Goal: Task Accomplishment & Management: Complete application form

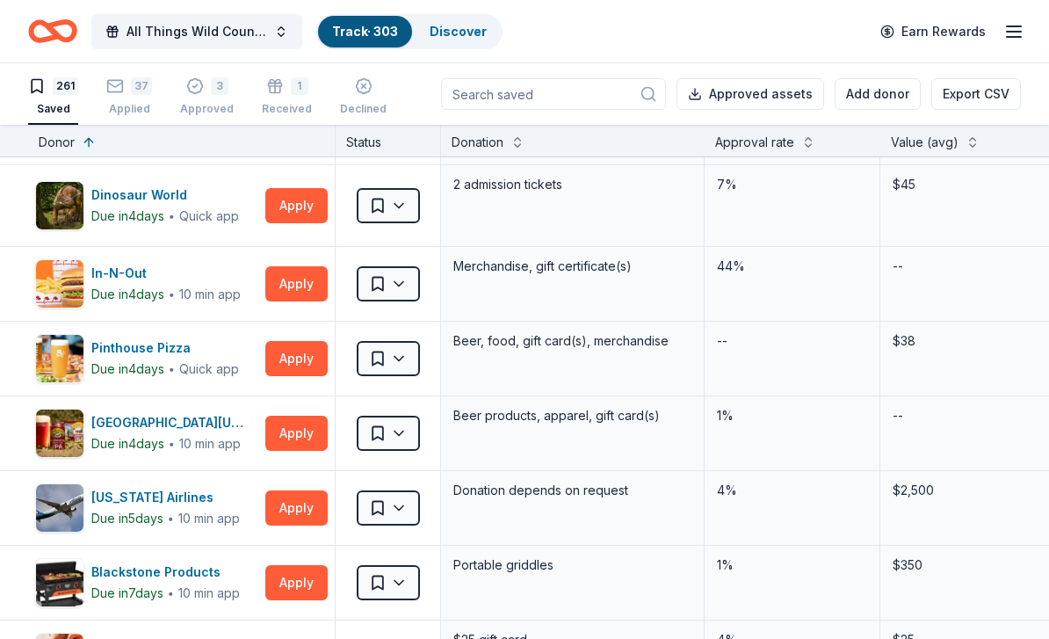
scroll to position [148, 0]
click at [305, 365] on button "Apply" at bounding box center [296, 358] width 62 height 35
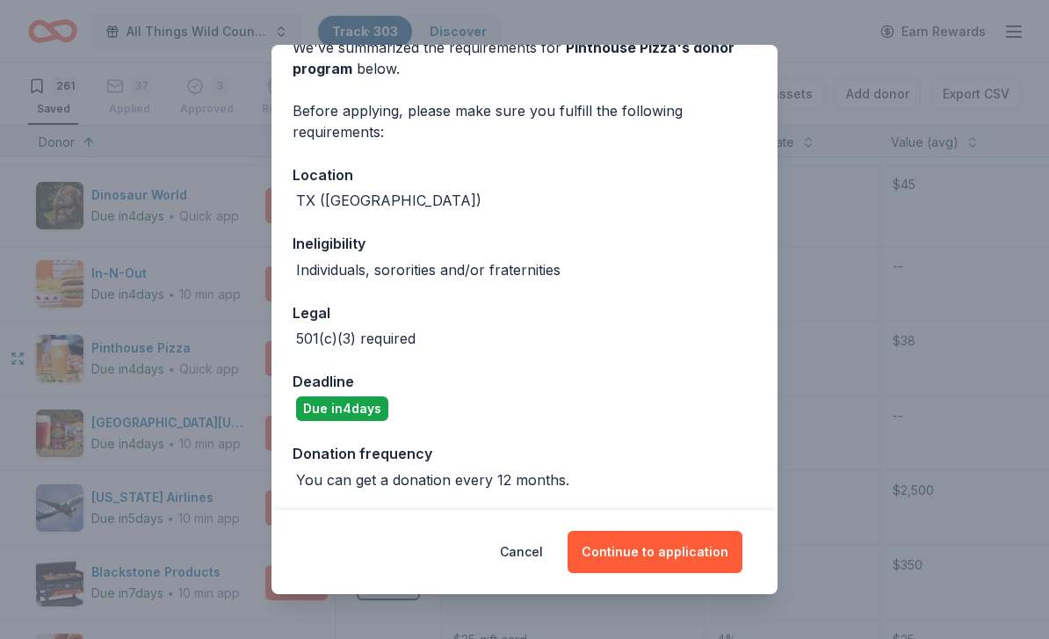
scroll to position [92, 0]
click at [684, 546] on button "Continue to application" at bounding box center [655, 552] width 175 height 42
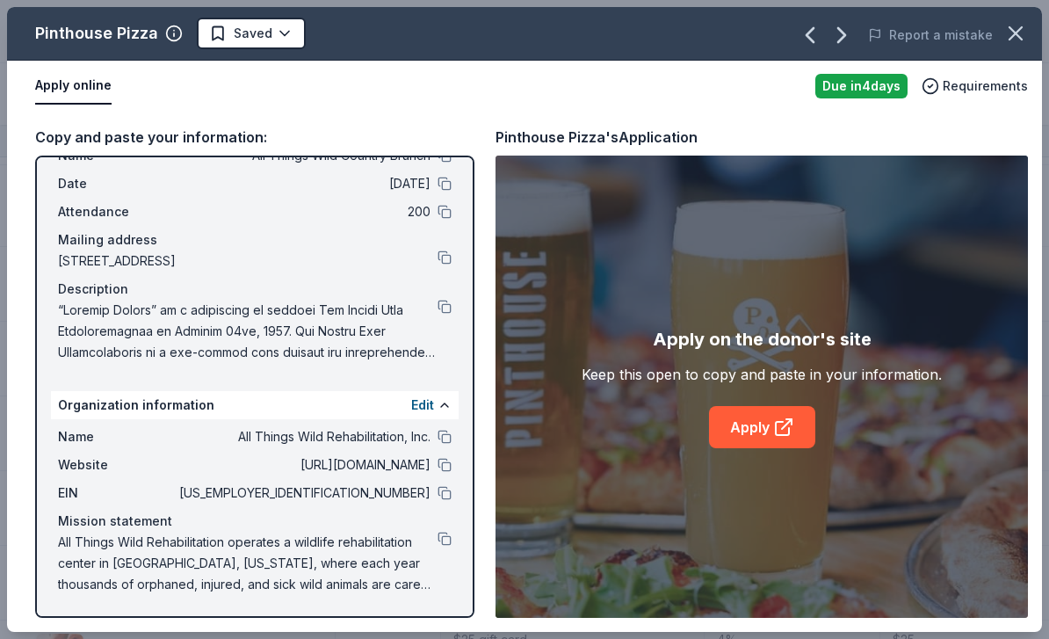
scroll to position [62, 0]
click at [443, 492] on button at bounding box center [445, 493] width 14 height 14
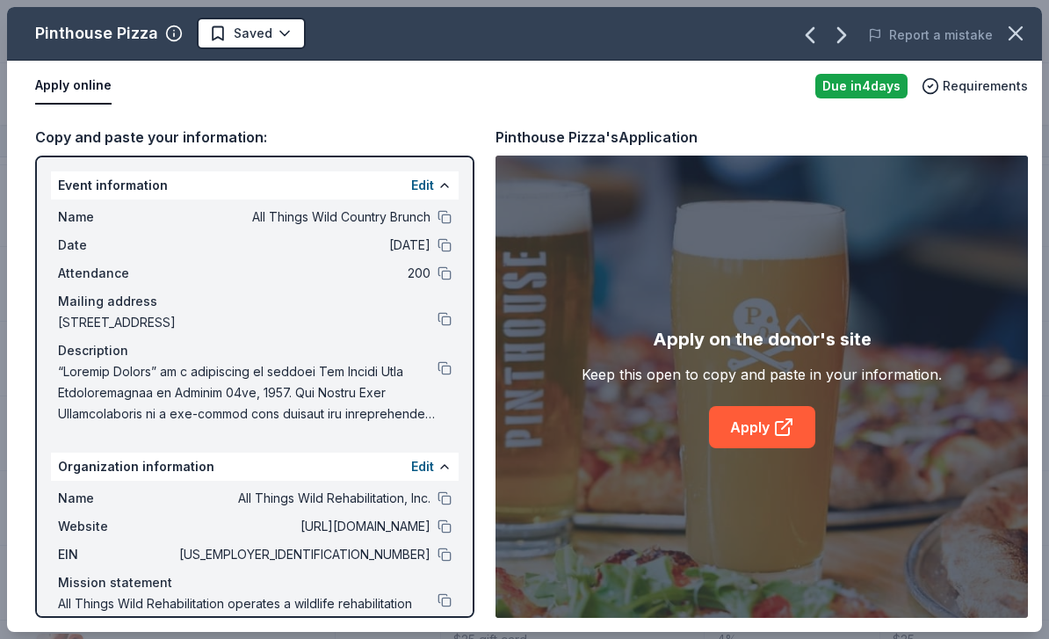
scroll to position [0, 0]
click at [767, 417] on link "Apply" at bounding box center [762, 427] width 106 height 42
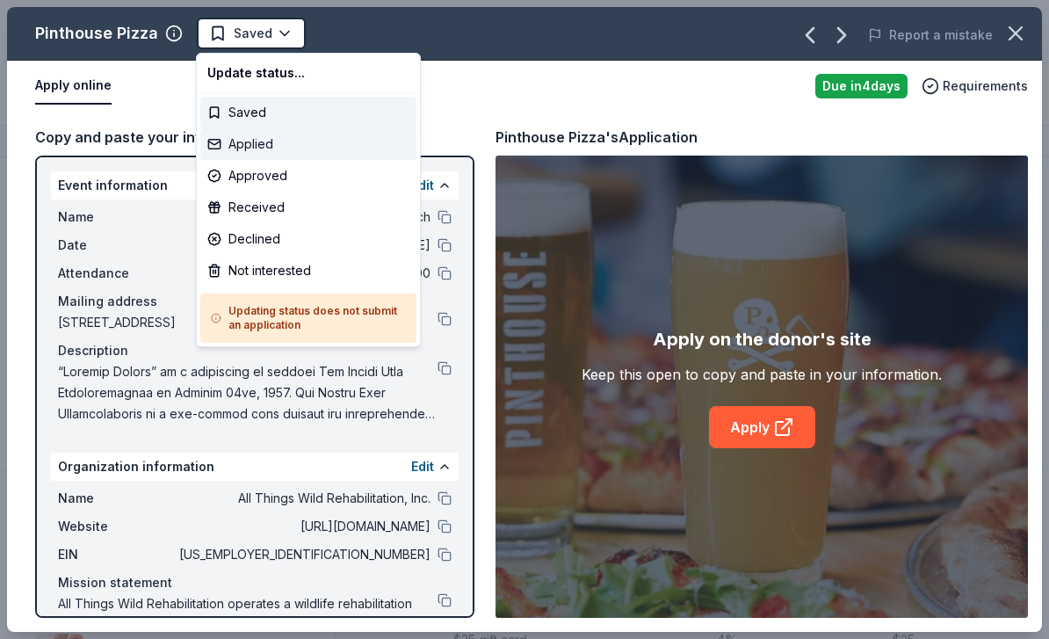
click at [292, 150] on div "Applied" at bounding box center [308, 144] width 216 height 32
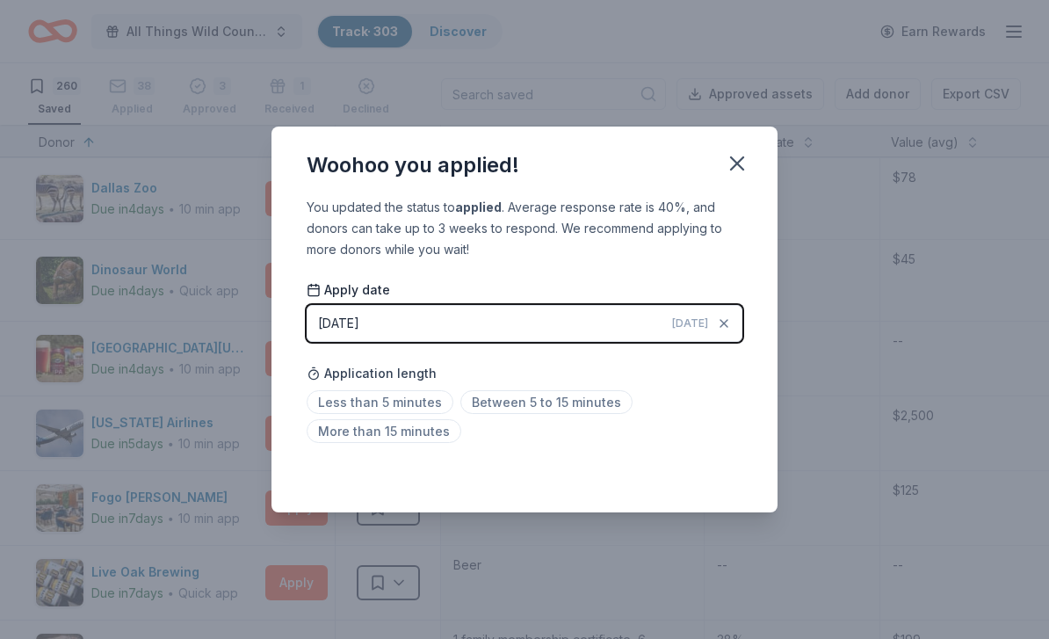
click at [738, 160] on icon "button" at bounding box center [737, 163] width 25 height 25
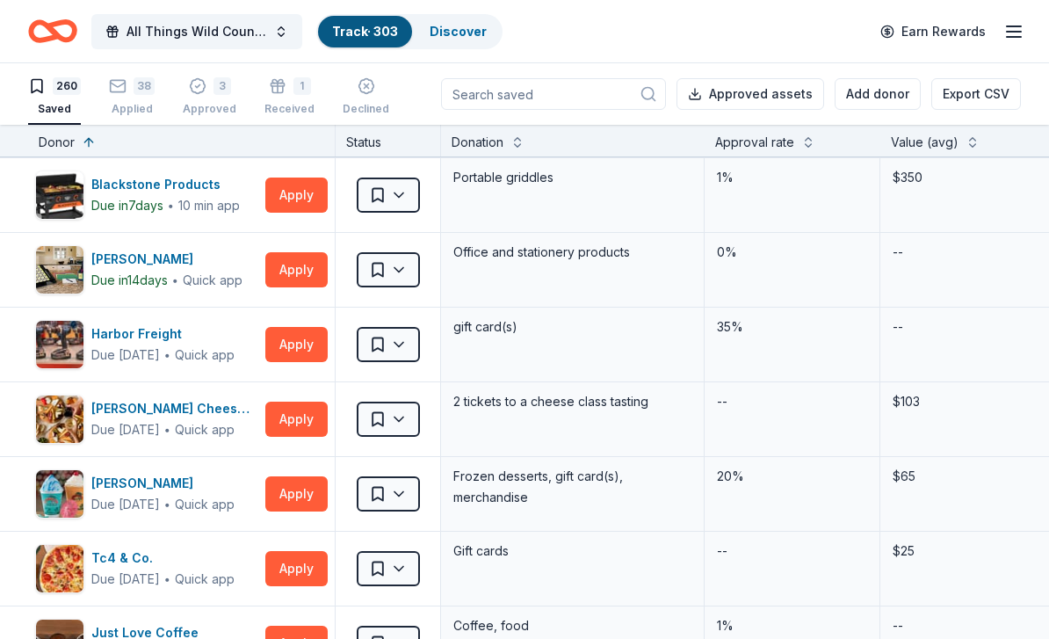
scroll to position [1280, 0]
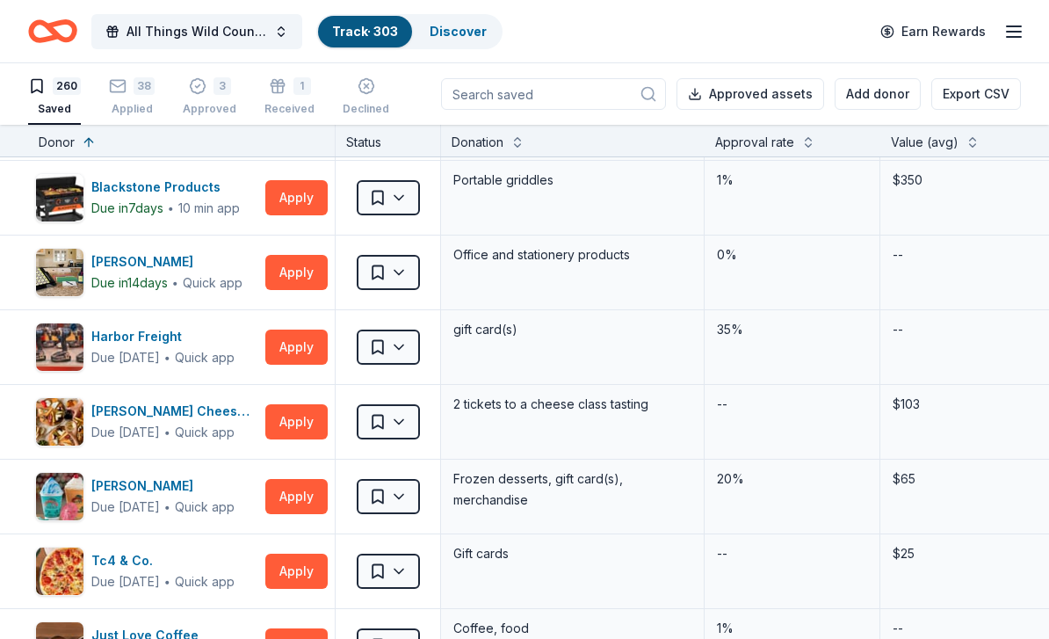
click at [303, 344] on button "Apply" at bounding box center [296, 346] width 62 height 35
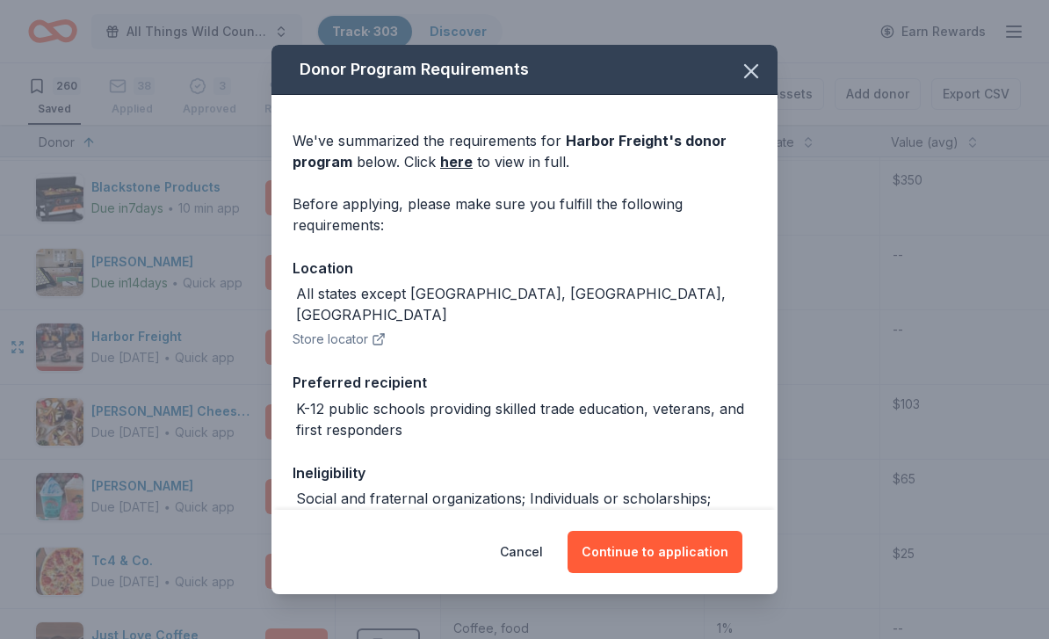
scroll to position [0, 0]
click at [747, 77] on icon "button" at bounding box center [751, 71] width 25 height 25
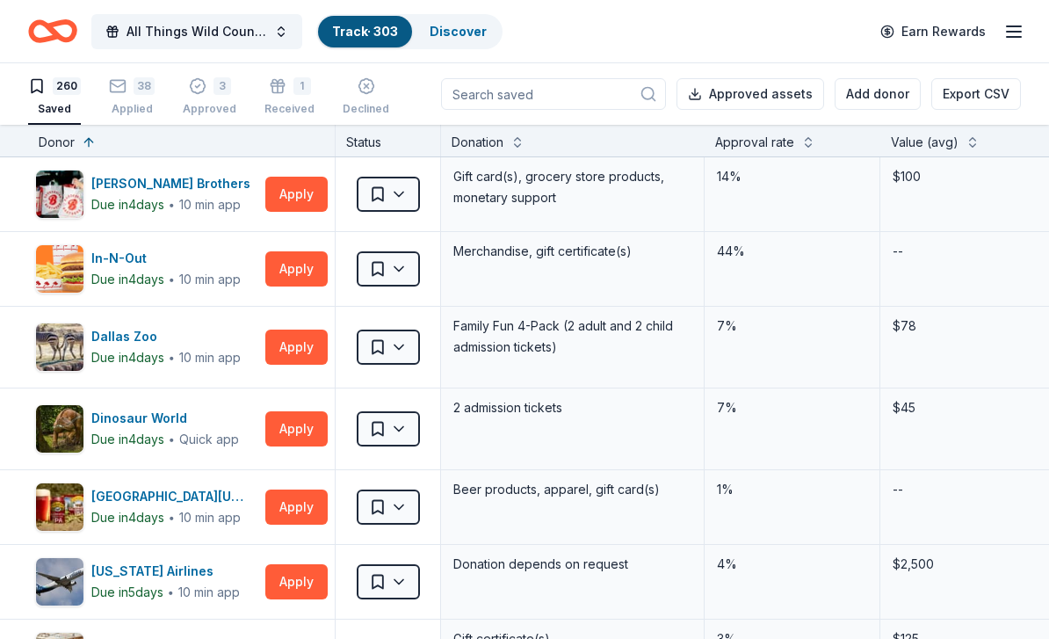
click at [377, 32] on link "Track · 303" at bounding box center [365, 31] width 66 height 15
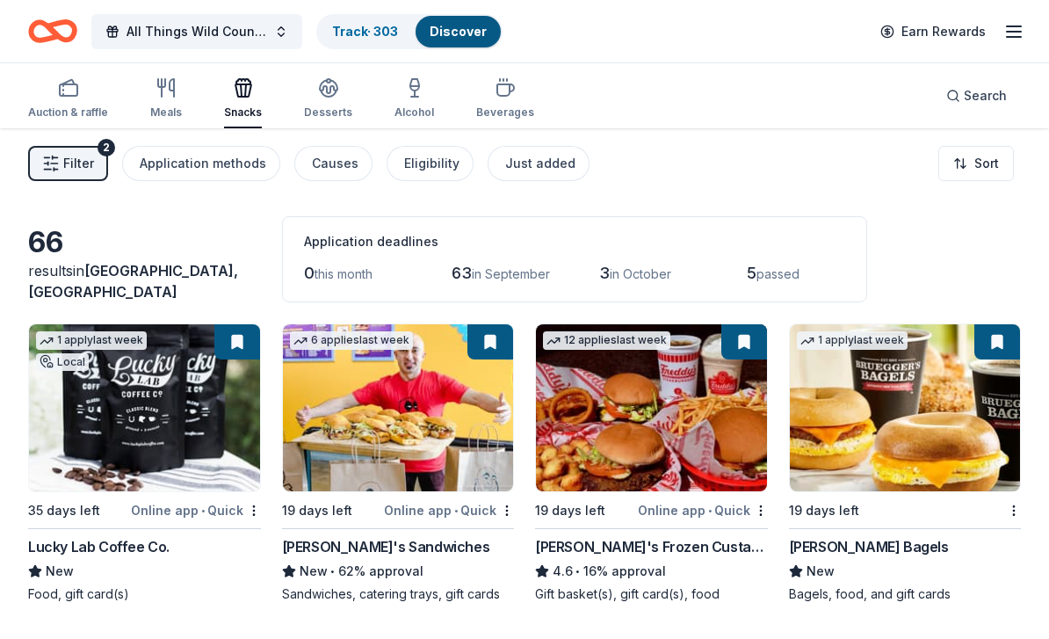
click at [368, 34] on link "Track · 303" at bounding box center [365, 31] width 66 height 15
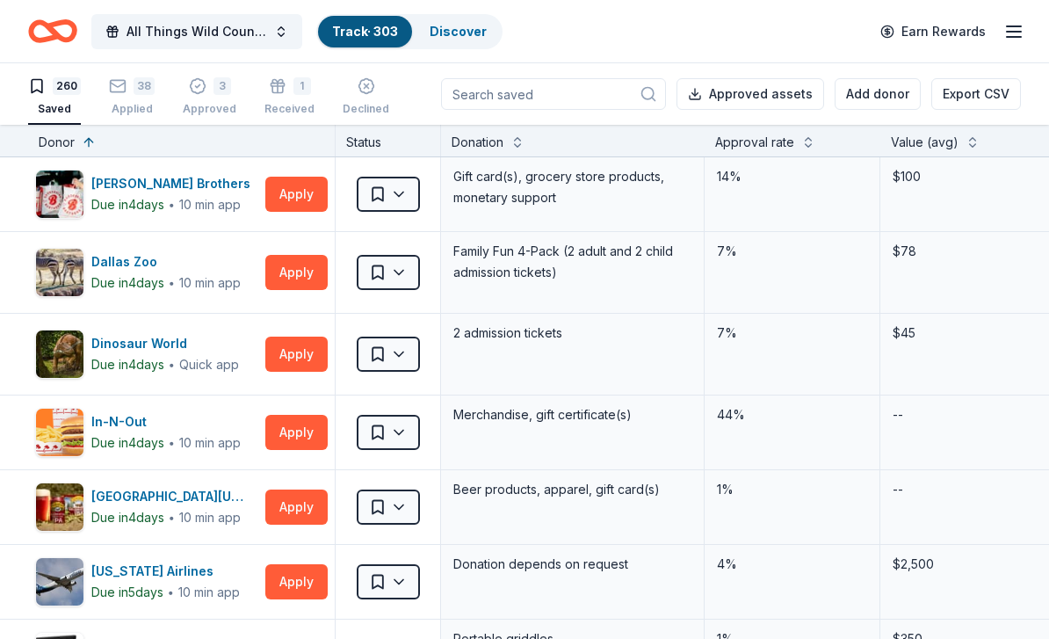
click at [358, 32] on link "Track · 303" at bounding box center [365, 31] width 66 height 15
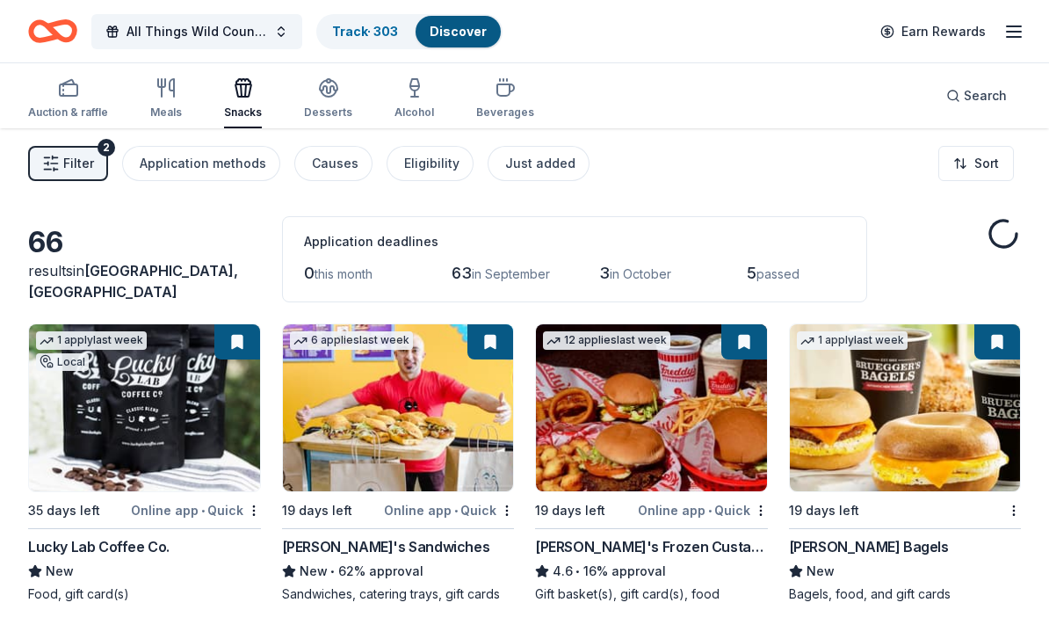
click at [366, 33] on link "Track · 303" at bounding box center [365, 31] width 66 height 15
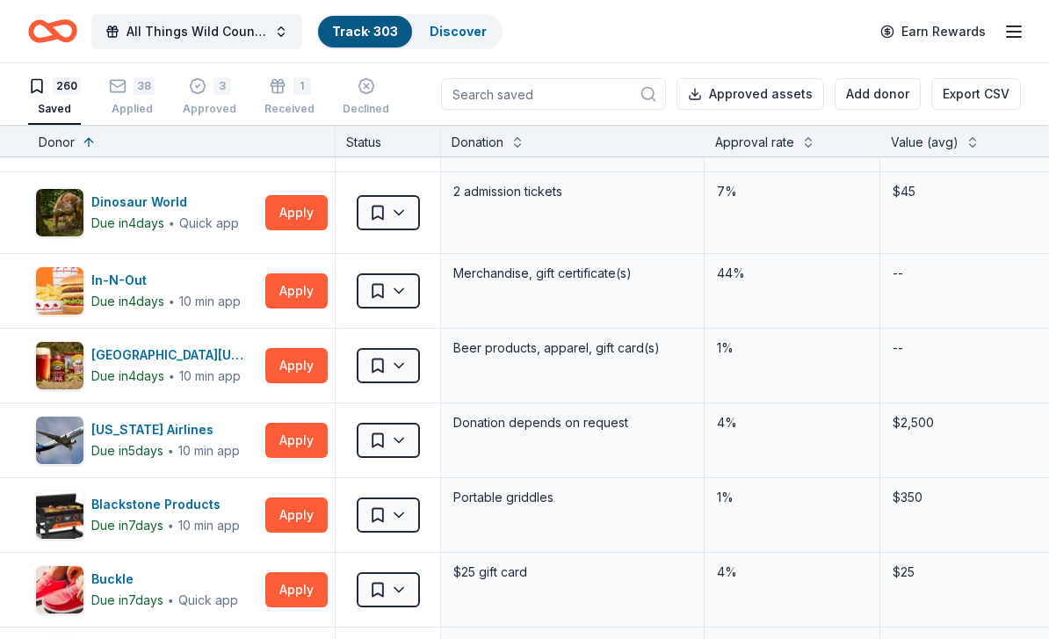
scroll to position [141, 0]
click at [303, 447] on button "Apply" at bounding box center [296, 440] width 62 height 35
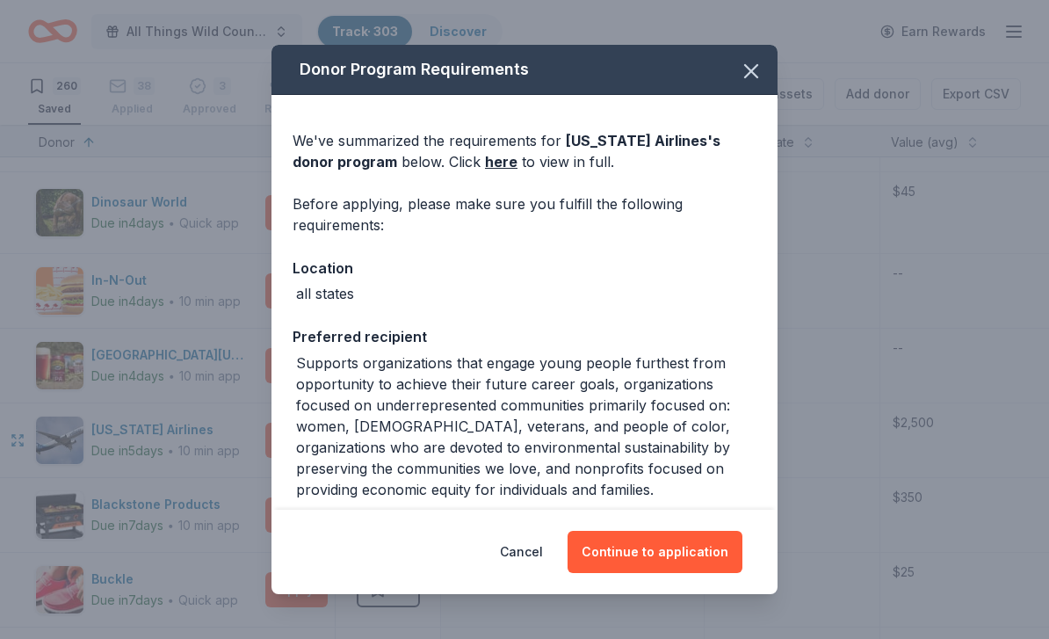
scroll to position [0, 0]
click at [748, 68] on icon "button" at bounding box center [751, 71] width 12 height 12
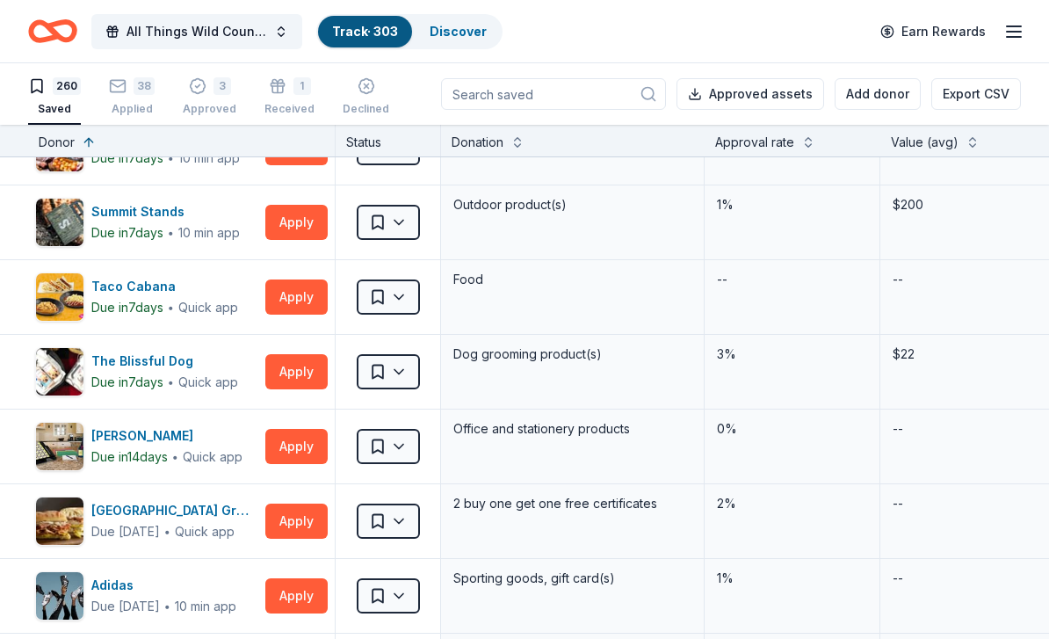
scroll to position [1105, 0]
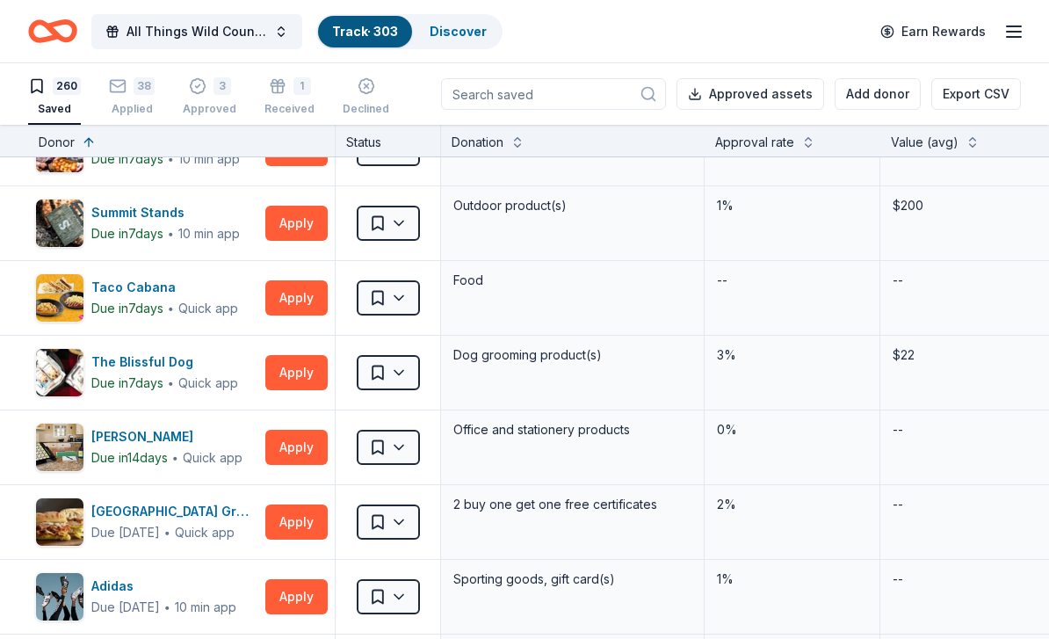
click at [299, 297] on button "Apply" at bounding box center [296, 297] width 62 height 35
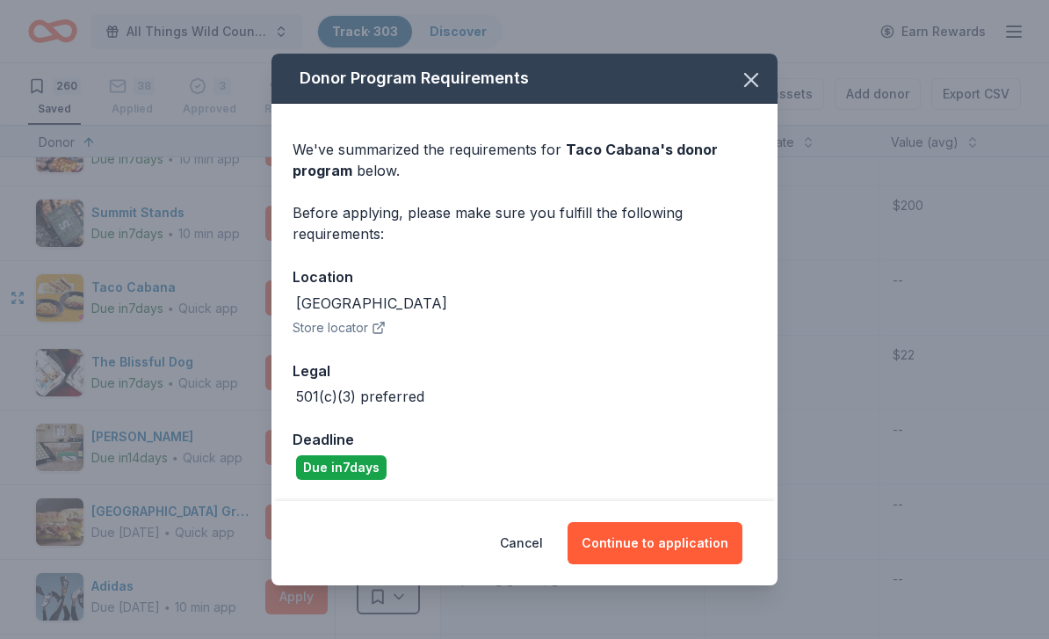
click at [356, 329] on button "Store locator" at bounding box center [339, 327] width 93 height 21
click at [685, 542] on button "Continue to application" at bounding box center [655, 543] width 175 height 42
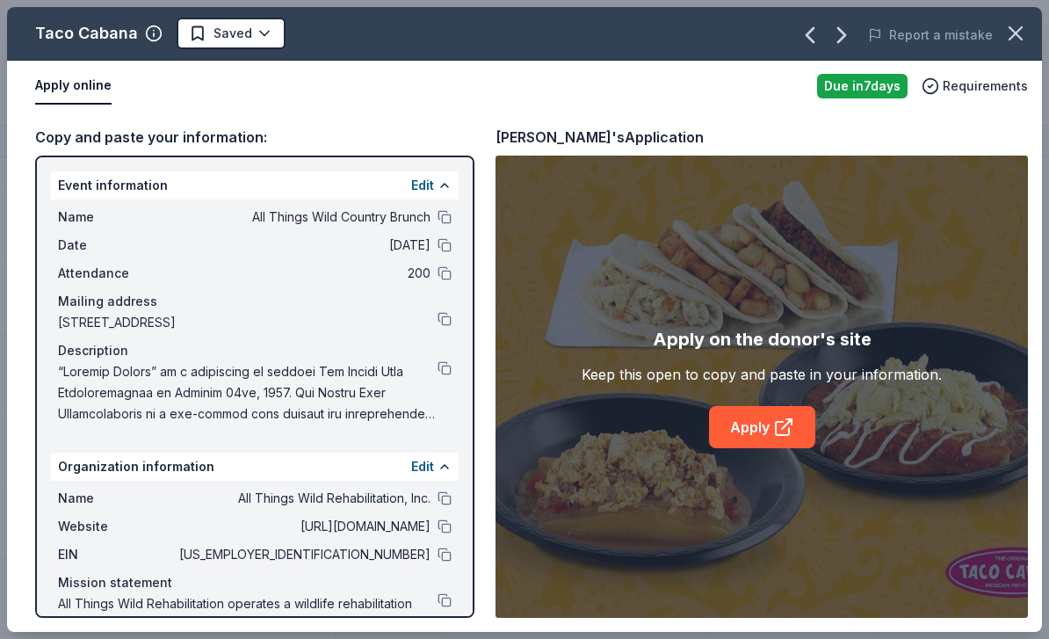
click at [786, 431] on icon at bounding box center [783, 426] width 21 height 21
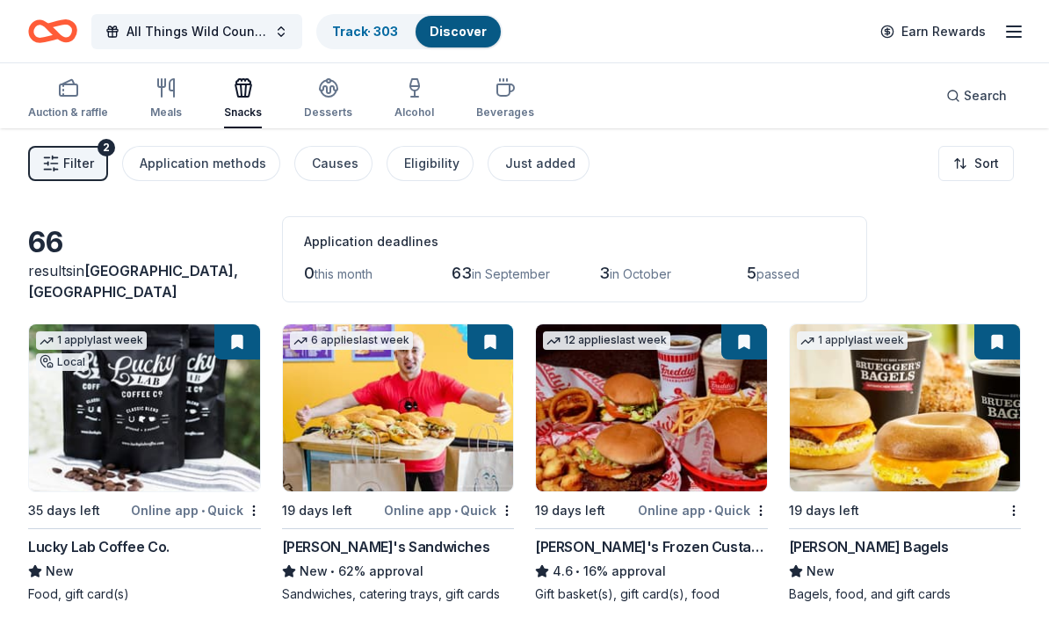
click at [363, 34] on link "Track · 303" at bounding box center [365, 31] width 66 height 15
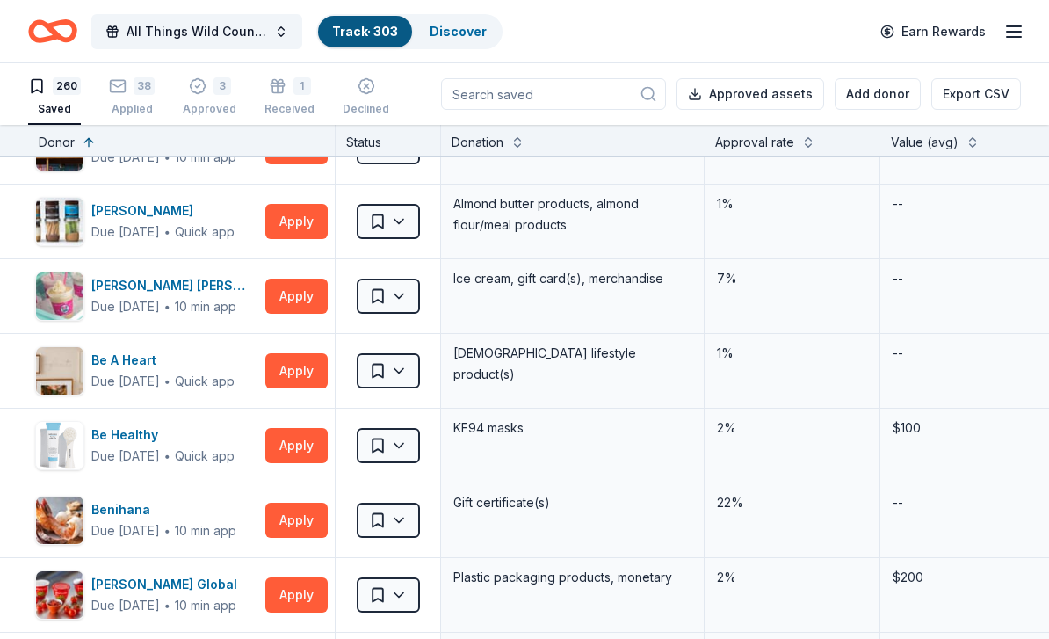
scroll to position [2377, 0]
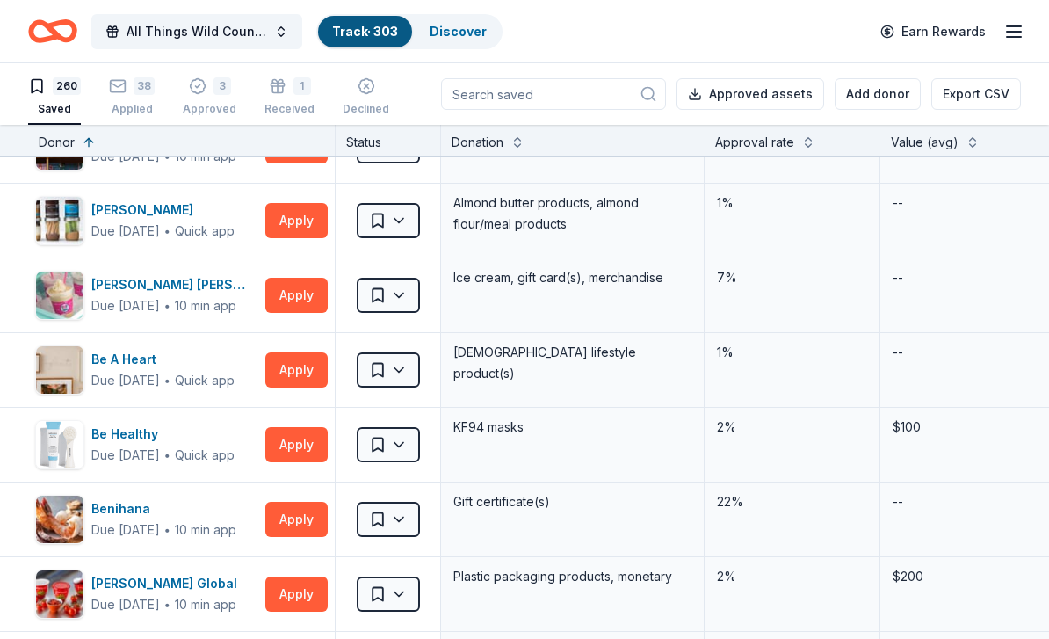
click at [308, 300] on button "Apply" at bounding box center [296, 295] width 62 height 35
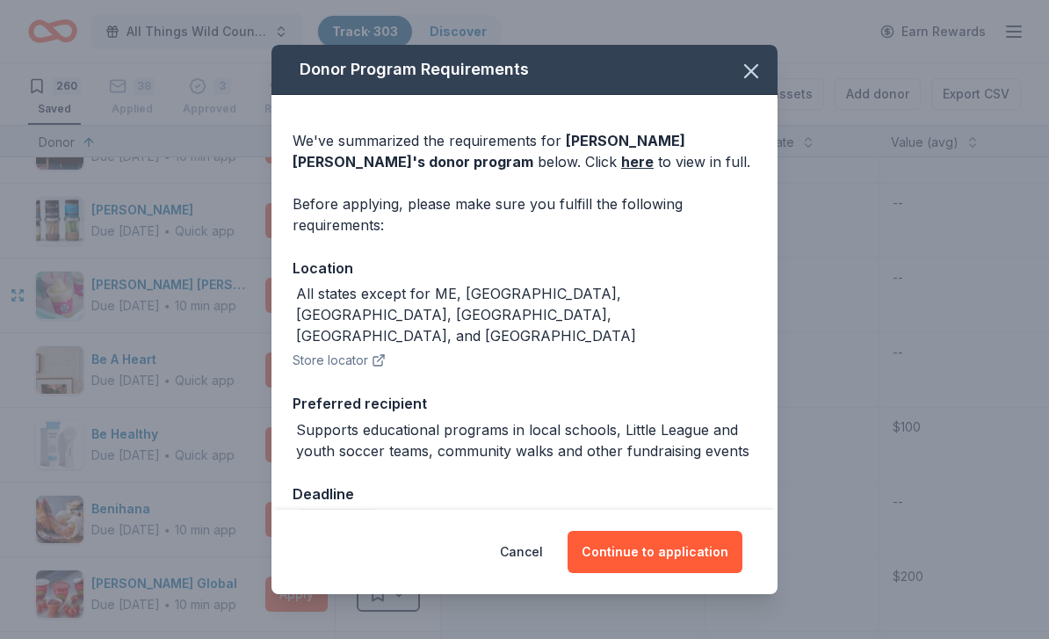
click at [685, 548] on button "Continue to application" at bounding box center [655, 552] width 175 height 42
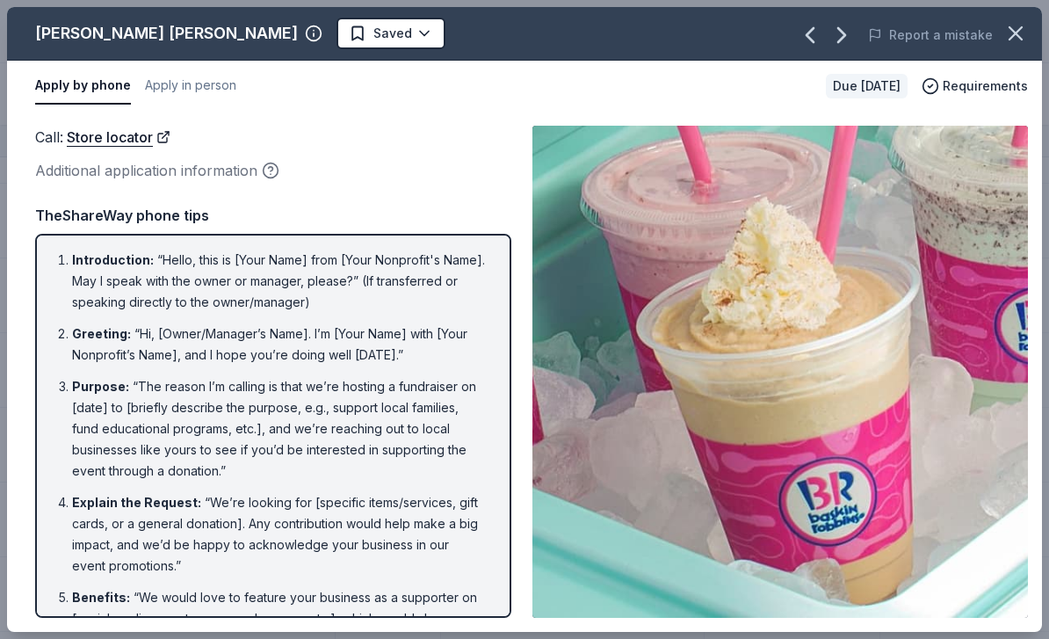
scroll to position [0, 0]
click at [209, 85] on button "Apply in person" at bounding box center [190, 86] width 91 height 37
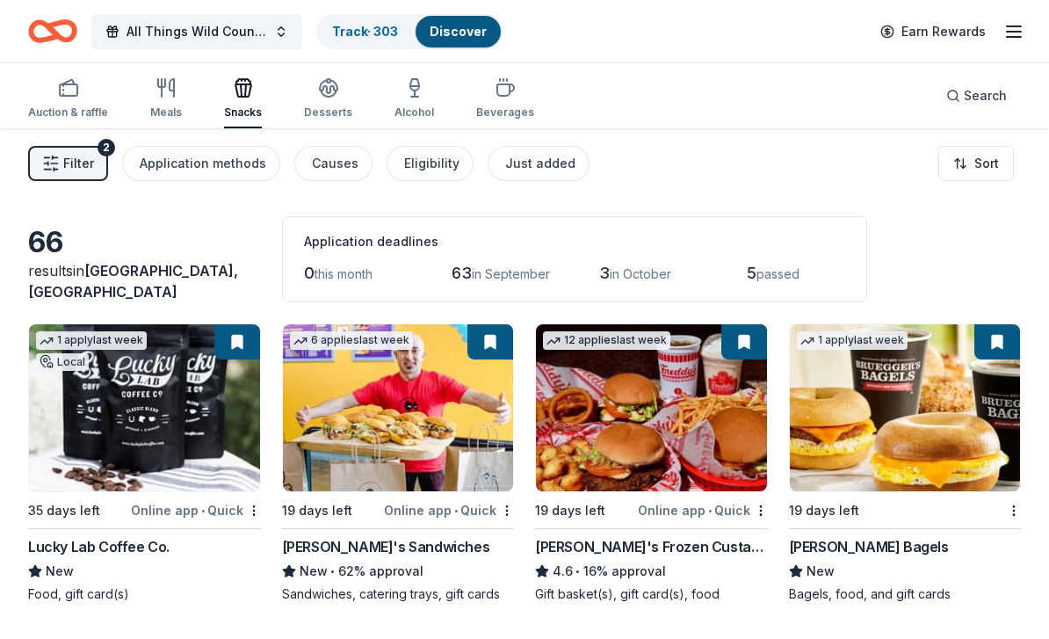
click at [359, 33] on link "Track · 303" at bounding box center [365, 31] width 66 height 15
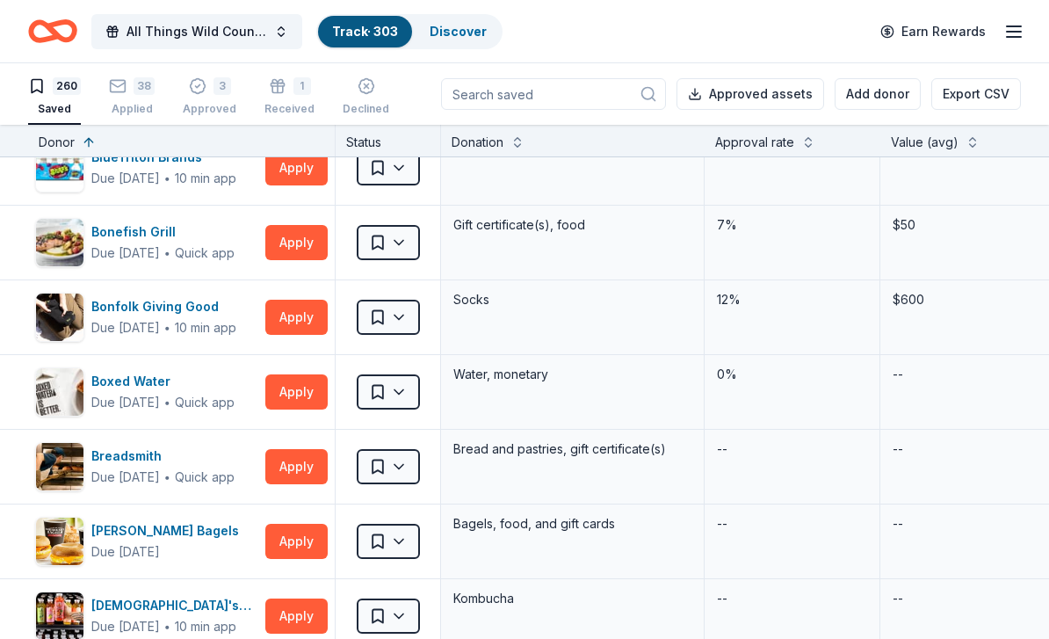
scroll to position [3402, 0]
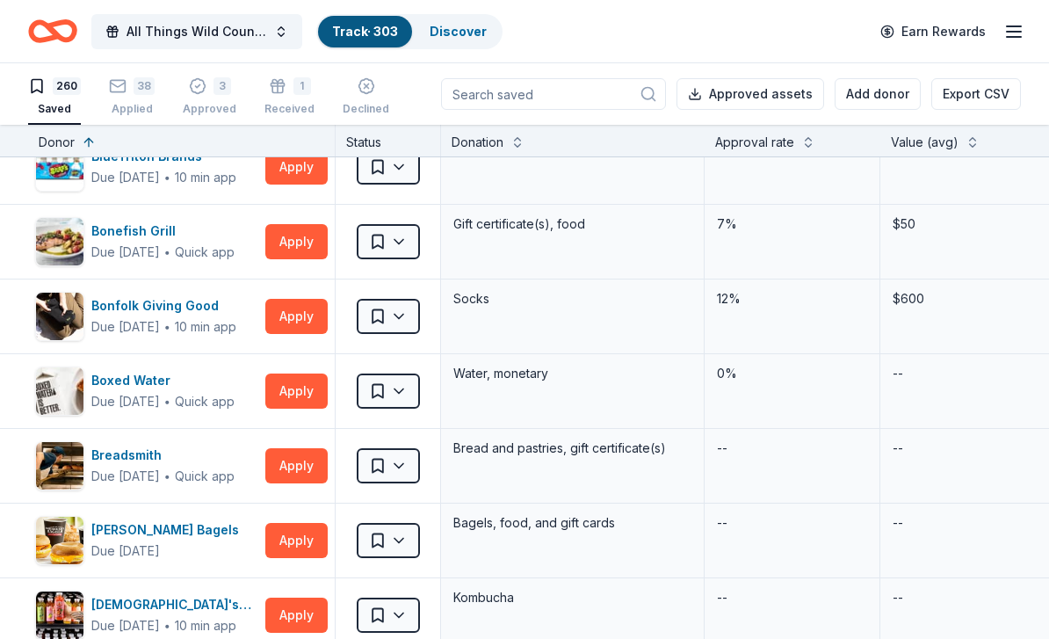
click at [126, 308] on div "Bonfolk Giving Good" at bounding box center [163, 305] width 145 height 21
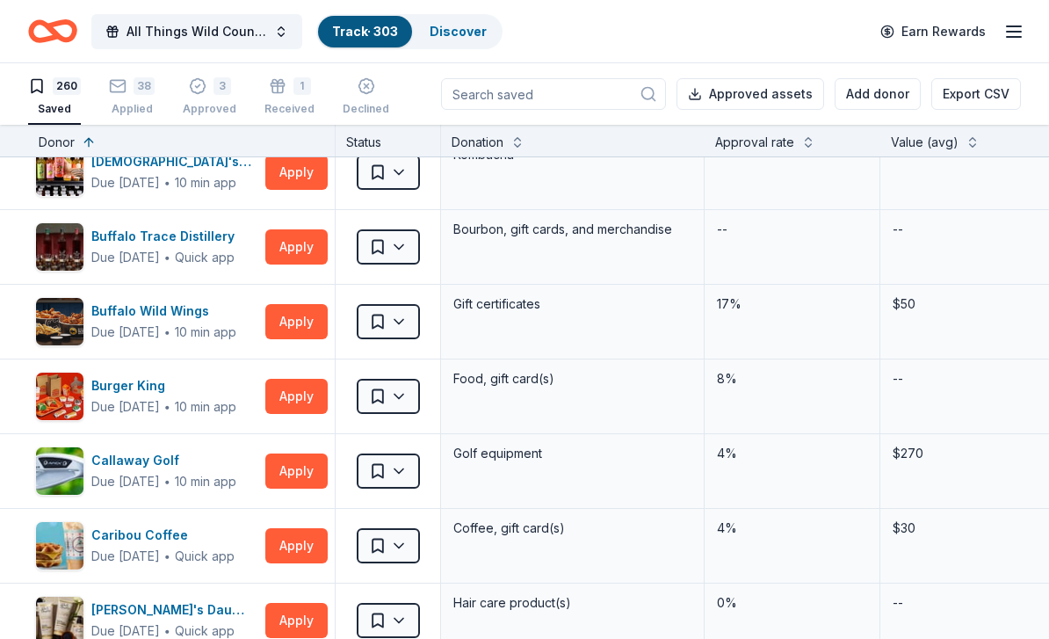
scroll to position [3846, 0]
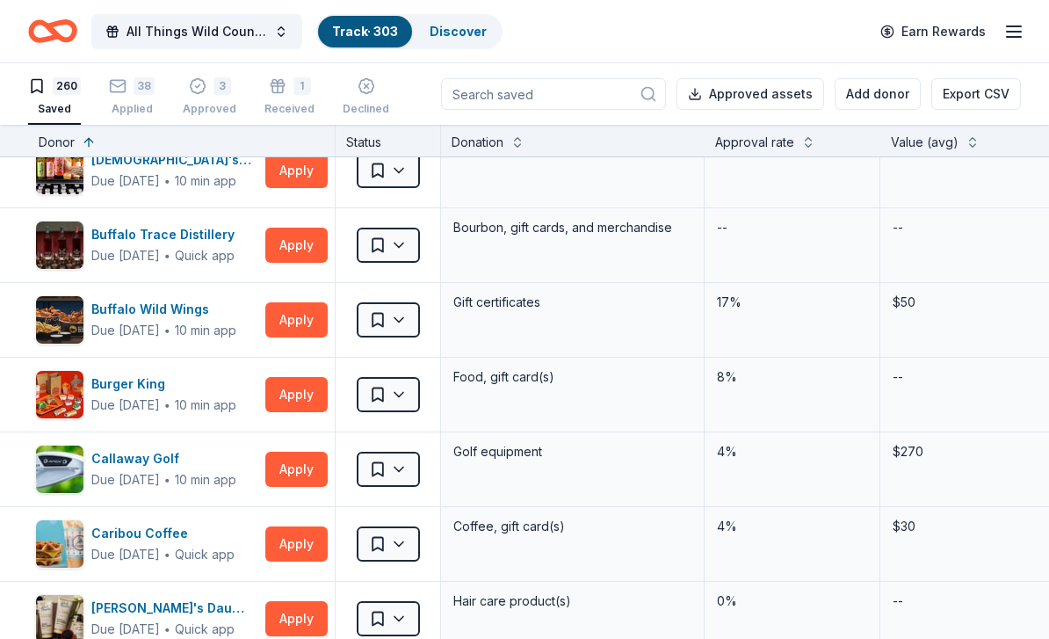
click at [307, 325] on button "Apply" at bounding box center [296, 319] width 62 height 35
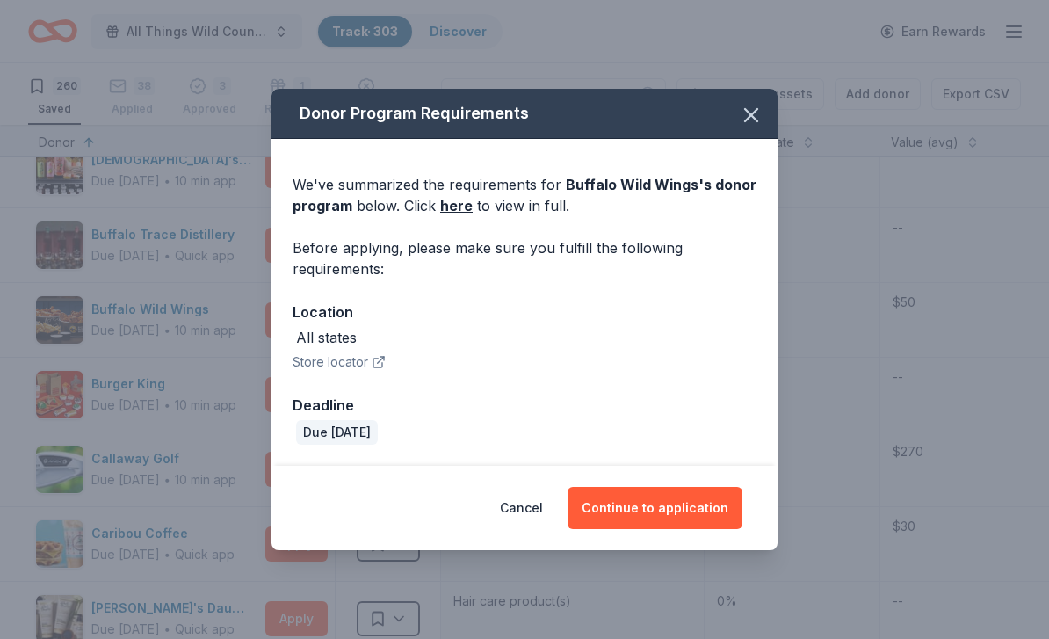
click at [463, 208] on link "here" at bounding box center [456, 205] width 33 height 21
click at [678, 503] on button "Continue to application" at bounding box center [655, 508] width 175 height 42
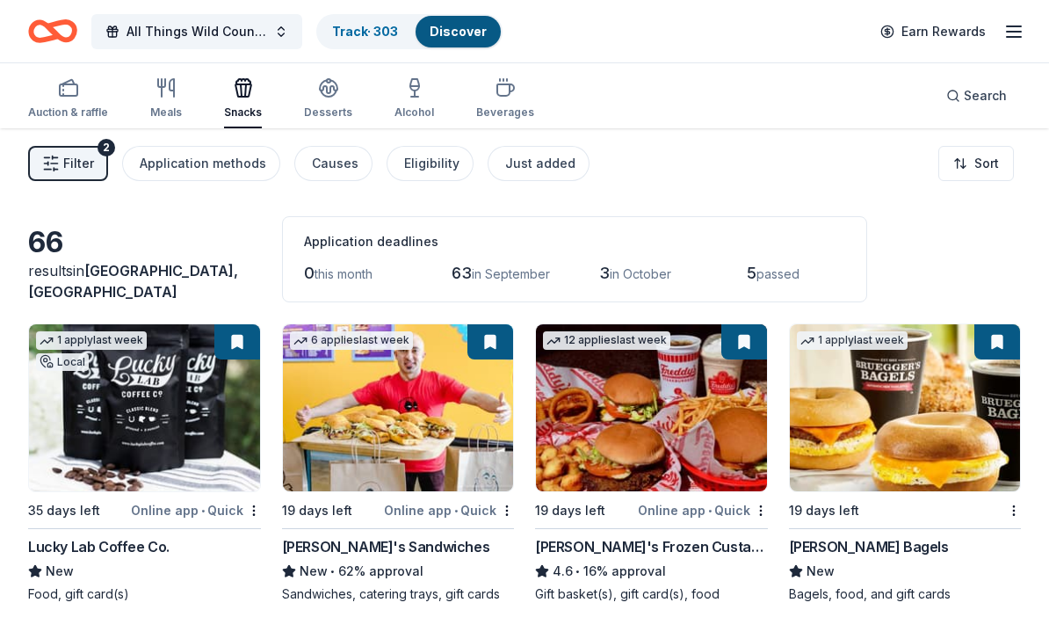
click at [370, 29] on link "Track · 303" at bounding box center [365, 31] width 66 height 15
click at [377, 33] on link "Track · 303" at bounding box center [365, 31] width 66 height 15
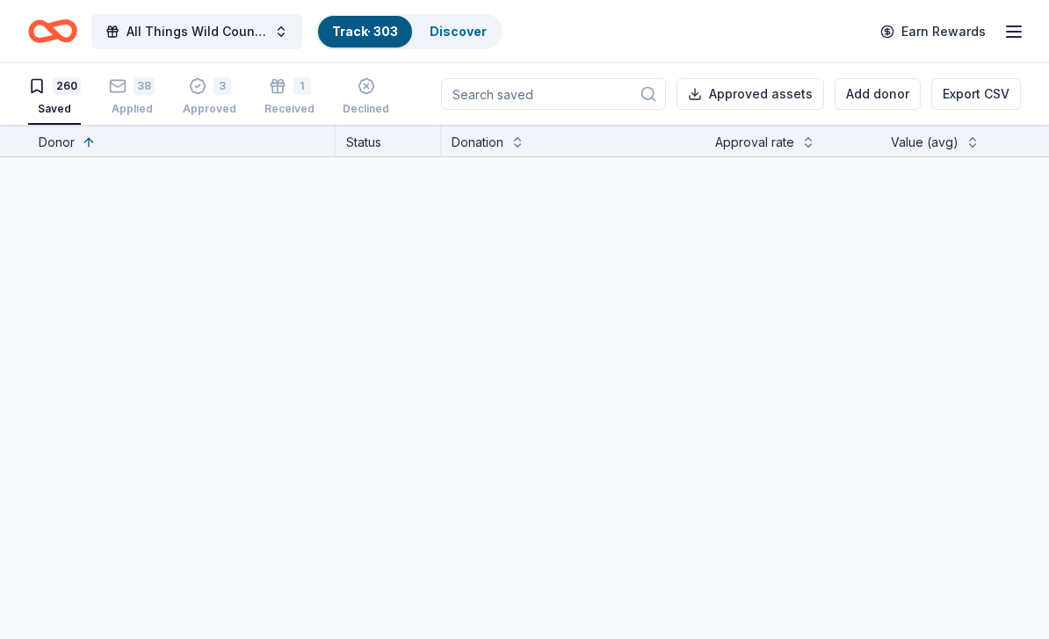
click at [362, 30] on link "Track · 303" at bounding box center [365, 31] width 66 height 15
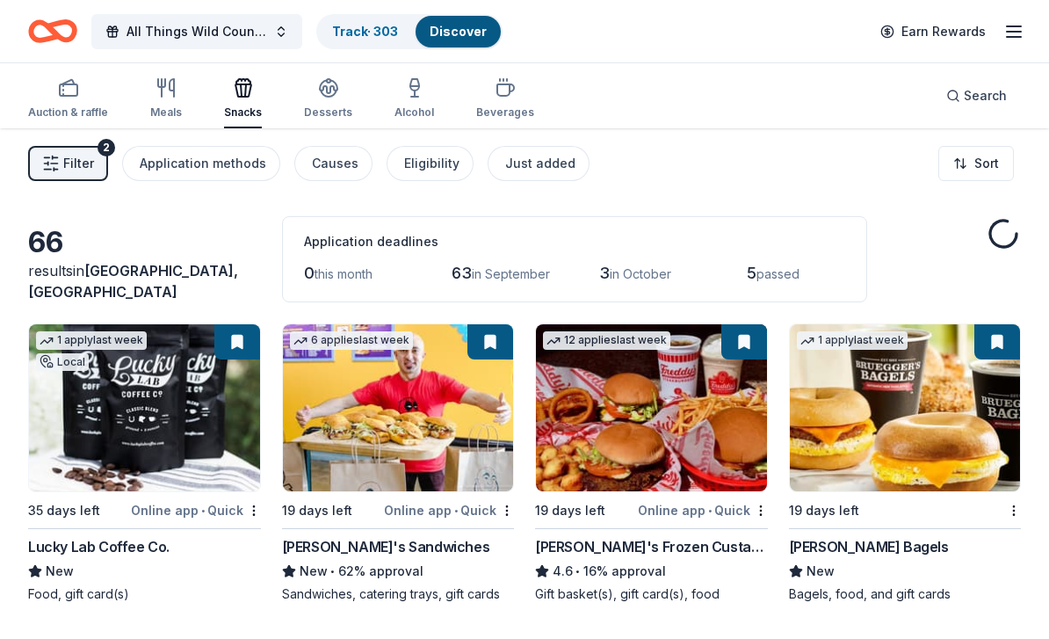
click at [383, 33] on link "Track · 303" at bounding box center [365, 31] width 66 height 15
click at [361, 26] on link "Track · 303" at bounding box center [365, 31] width 66 height 15
click at [376, 26] on link "Track · 303" at bounding box center [365, 31] width 66 height 15
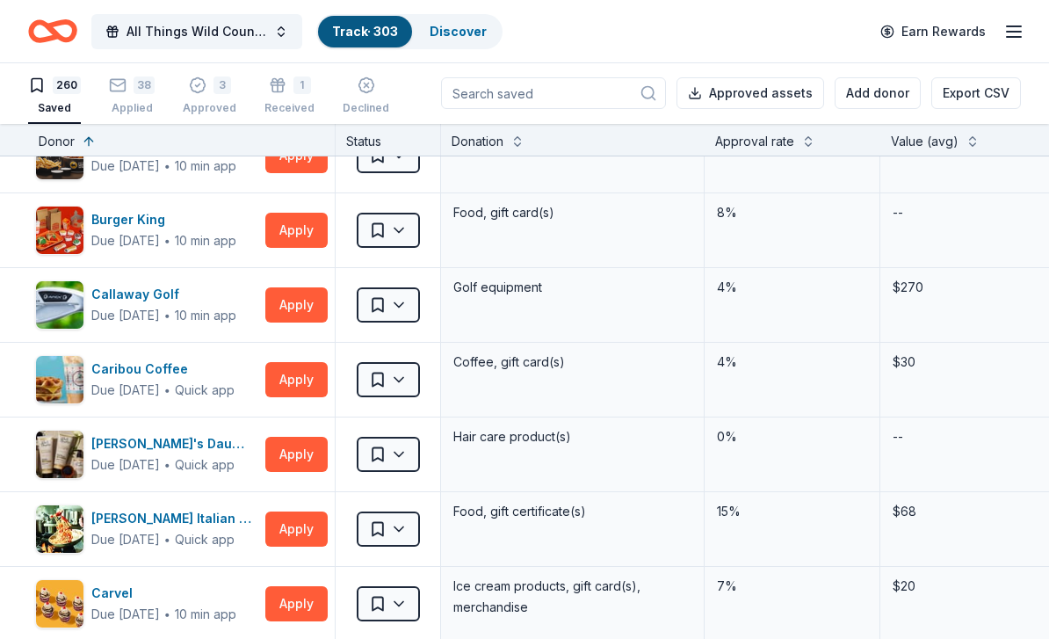
scroll to position [4049, 0]
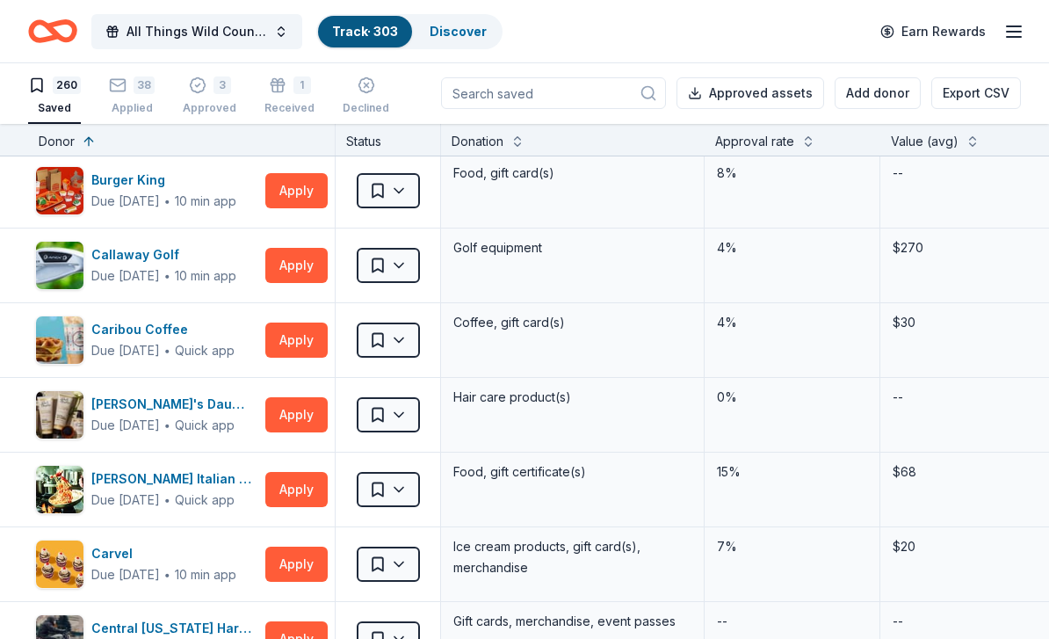
click at [303, 264] on button "Apply" at bounding box center [296, 265] width 62 height 35
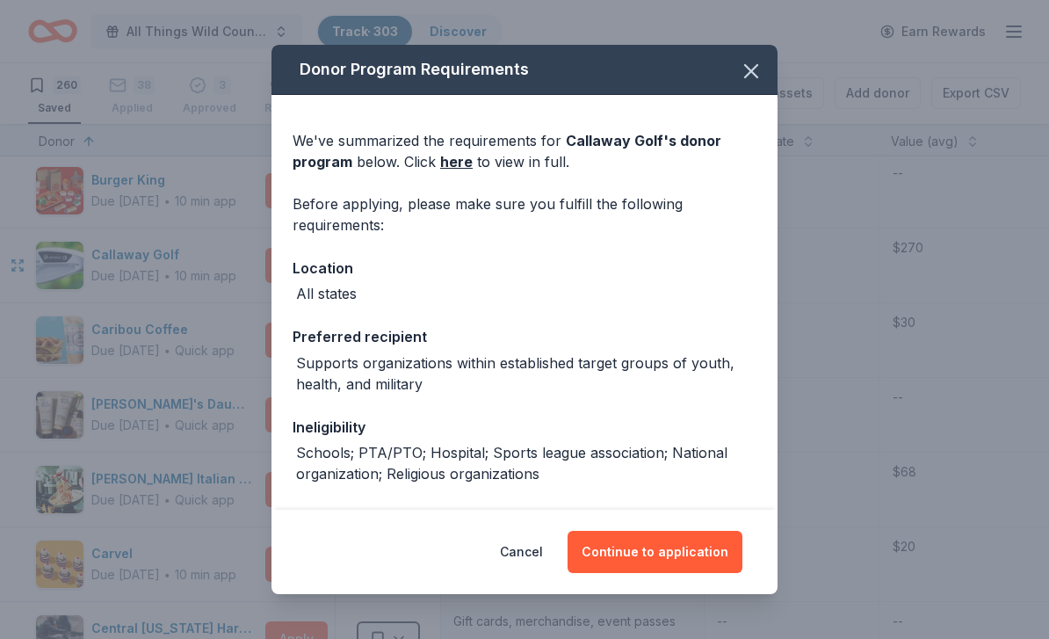
click at [754, 78] on icon "button" at bounding box center [751, 71] width 25 height 25
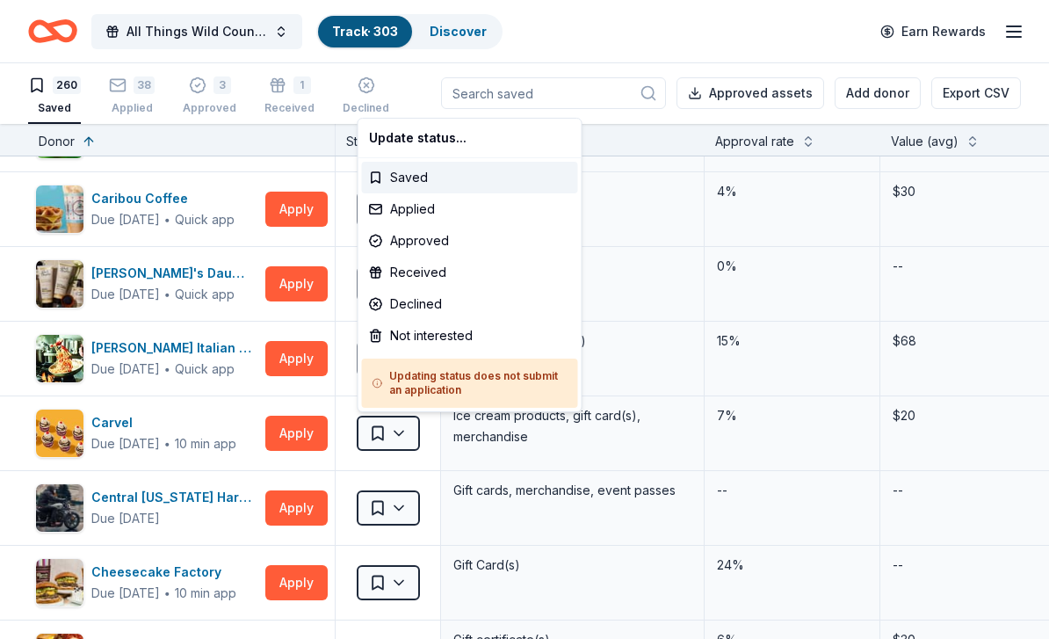
scroll to position [4182, 0]
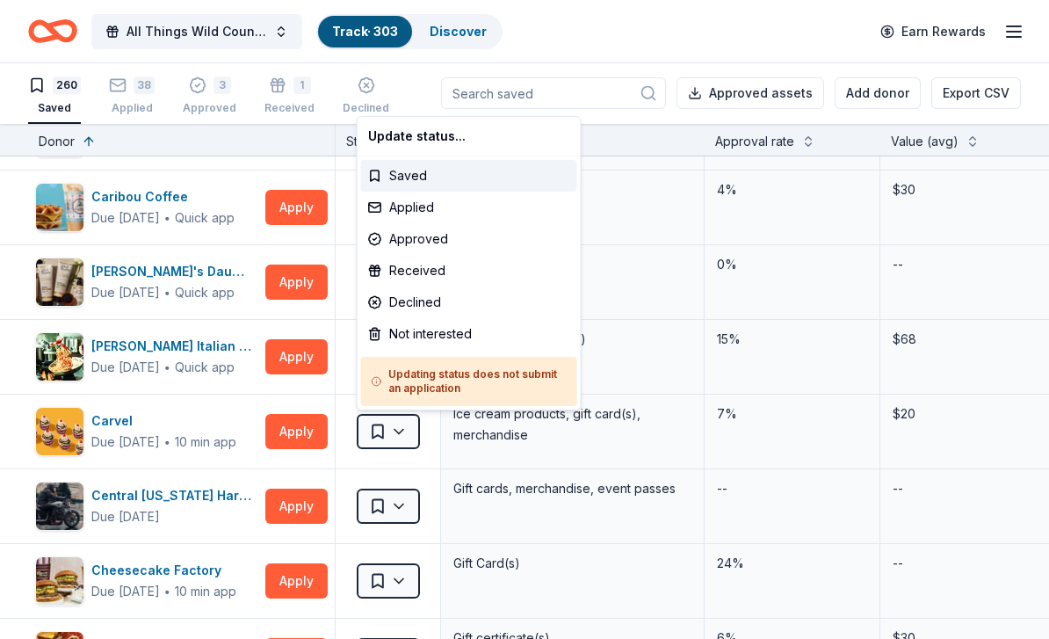
click at [668, 140] on html "All Things Wild Country Brunch Track · 303 Discover Earn Rewards 260 Saved 38 A…" at bounding box center [524, 318] width 1049 height 639
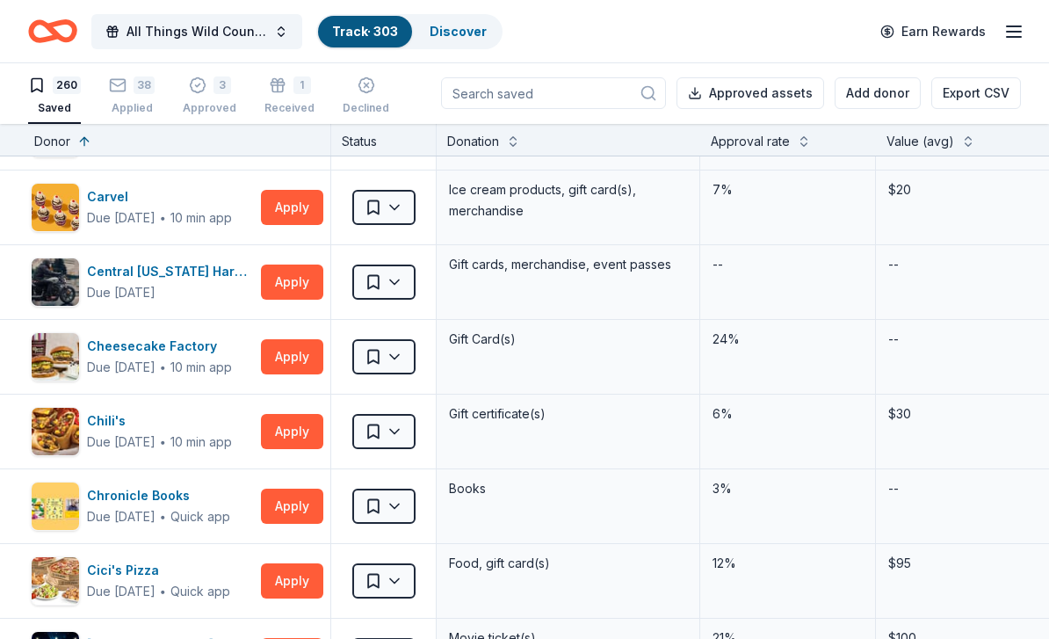
scroll to position [4413, 0]
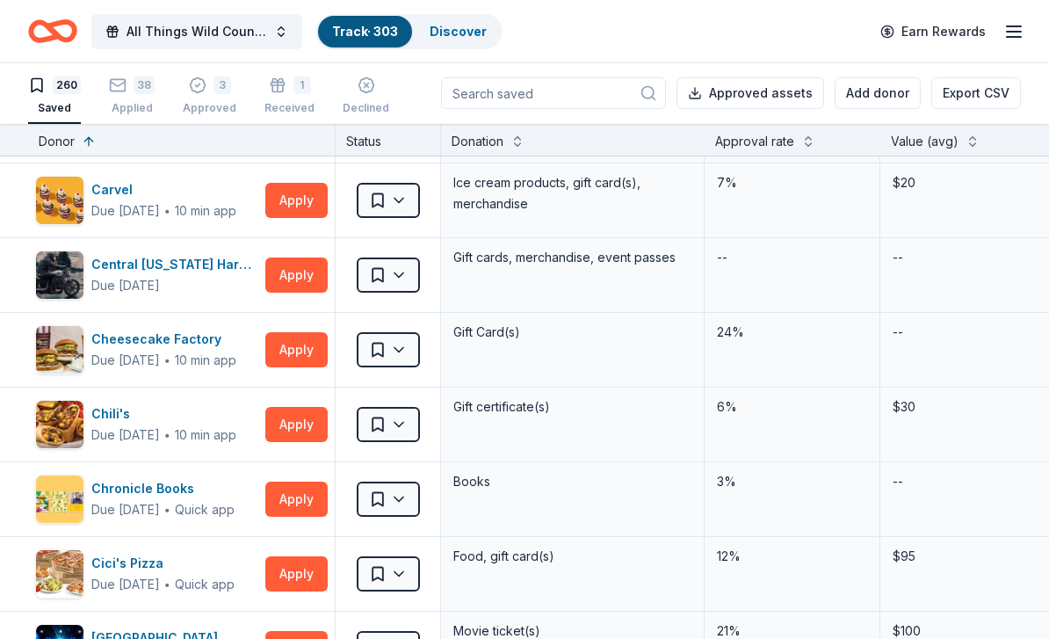
click at [305, 364] on button "Apply" at bounding box center [296, 349] width 62 height 35
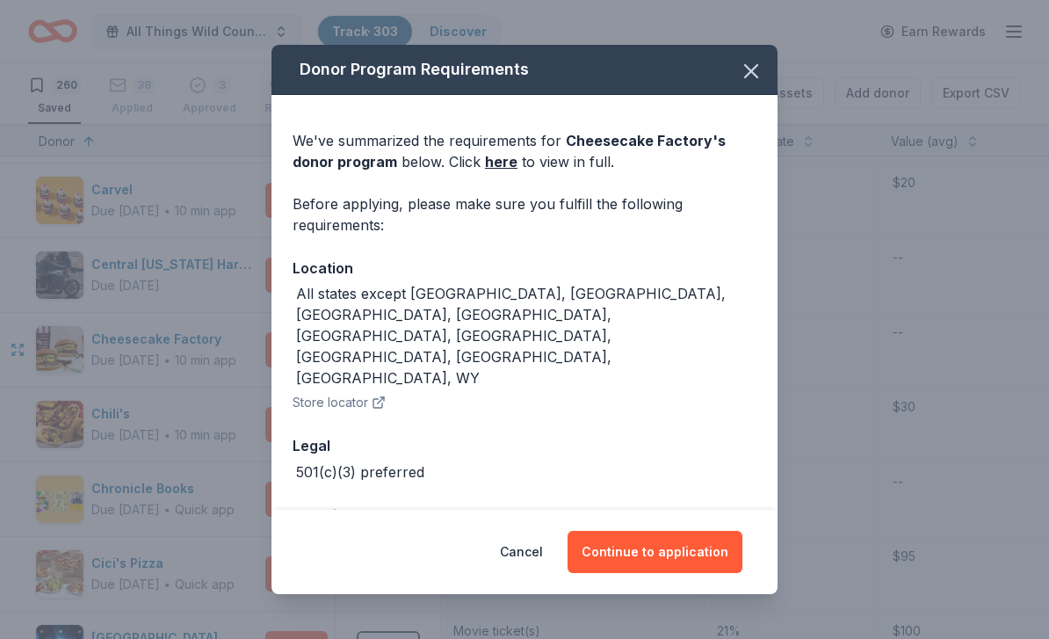
click at [511, 172] on link "here" at bounding box center [501, 161] width 33 height 21
click at [693, 540] on button "Continue to application" at bounding box center [655, 552] width 175 height 42
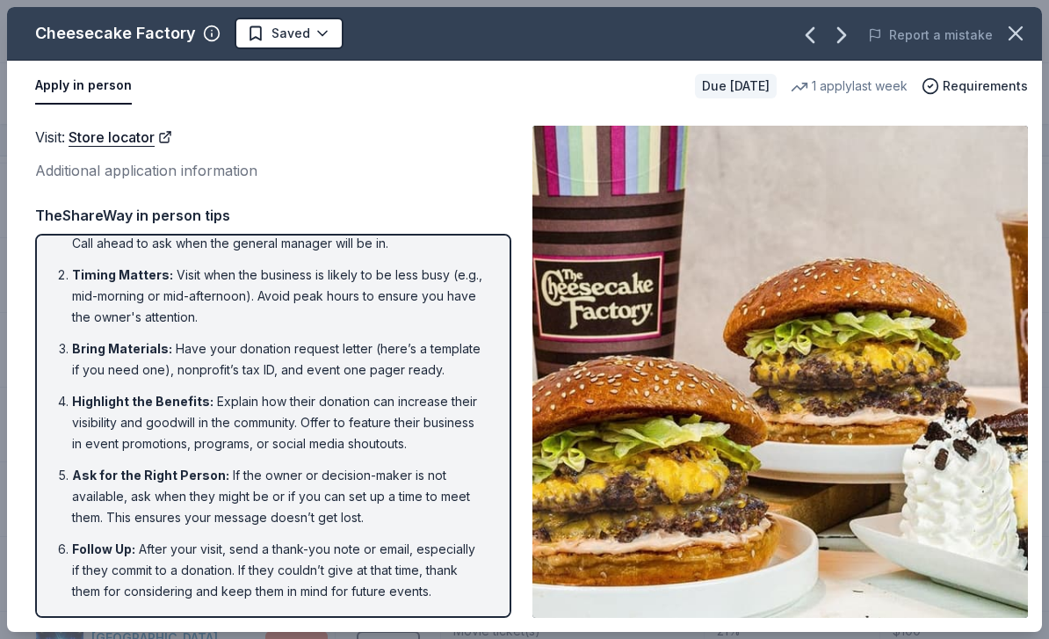
scroll to position [37, 0]
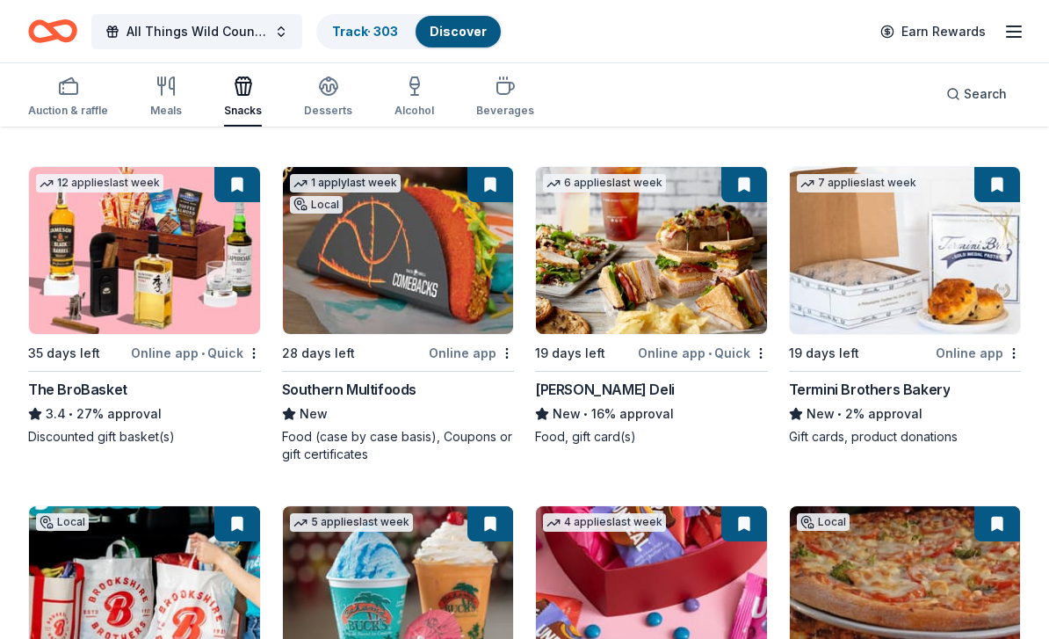
scroll to position [1140, 0]
click at [619, 392] on div "[PERSON_NAME] Deli" at bounding box center [605, 389] width 140 height 21
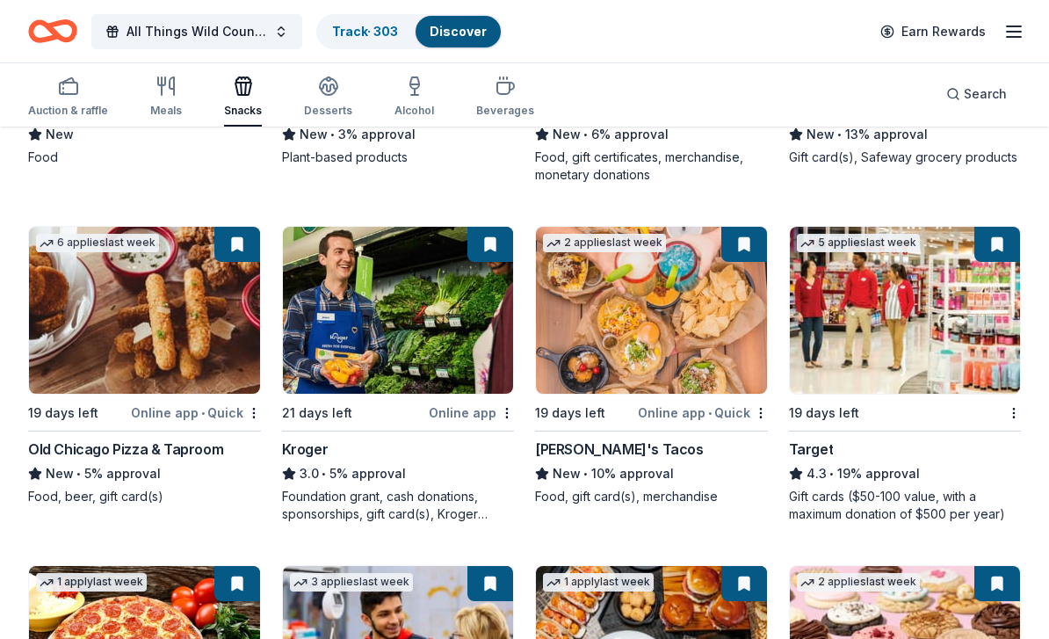
scroll to position [2088, 0]
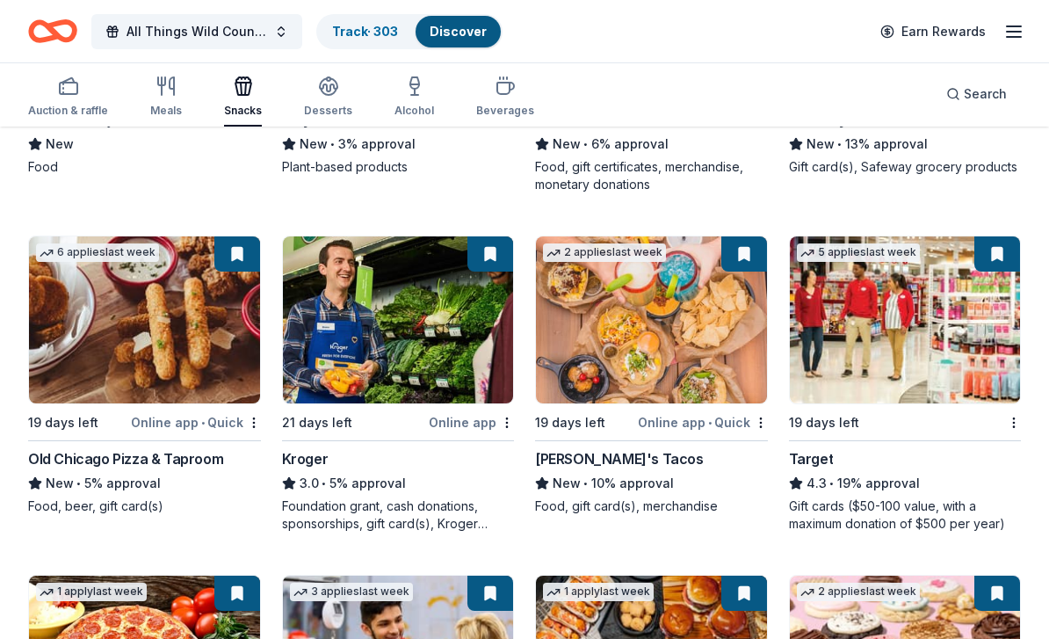
click at [604, 458] on div "[PERSON_NAME]'s Tacos" at bounding box center [619, 458] width 169 height 21
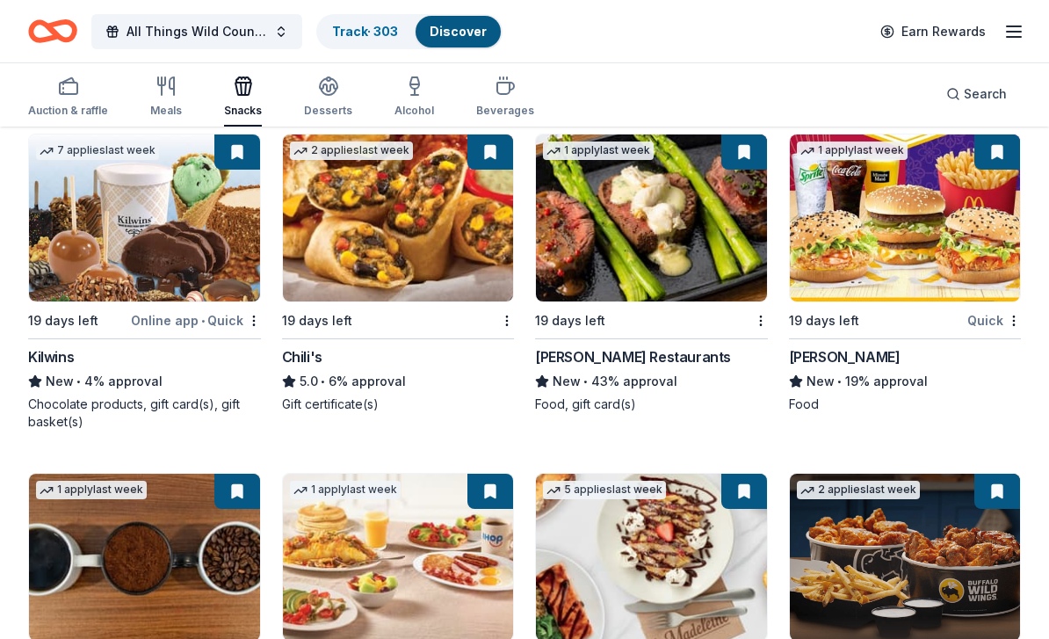
scroll to position [2851, 0]
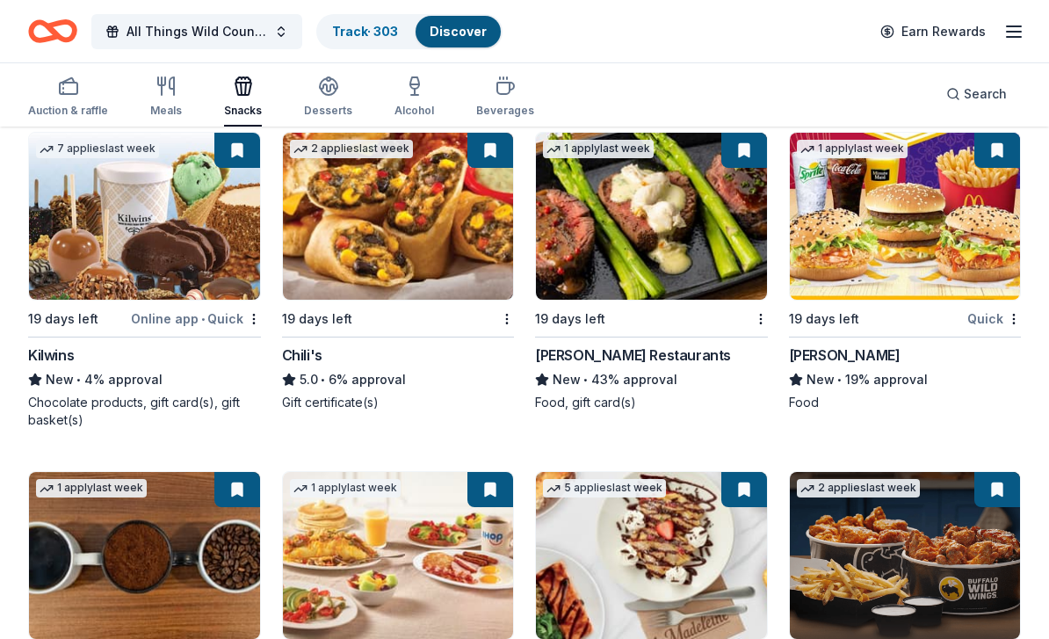
click at [637, 357] on div "[PERSON_NAME] Restaurants" at bounding box center [633, 355] width 196 height 21
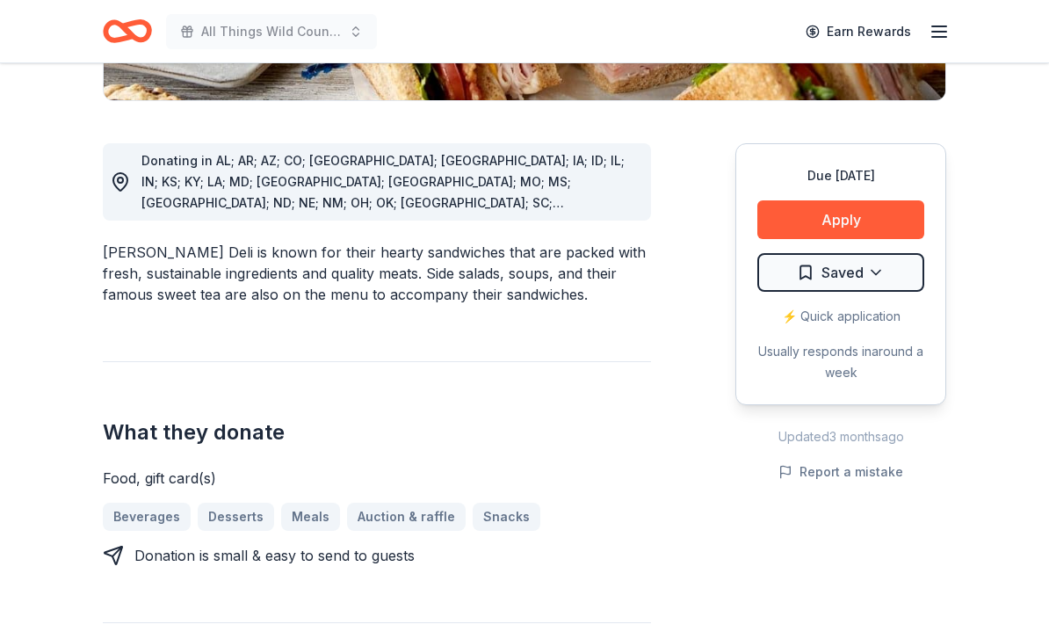
scroll to position [430, 0]
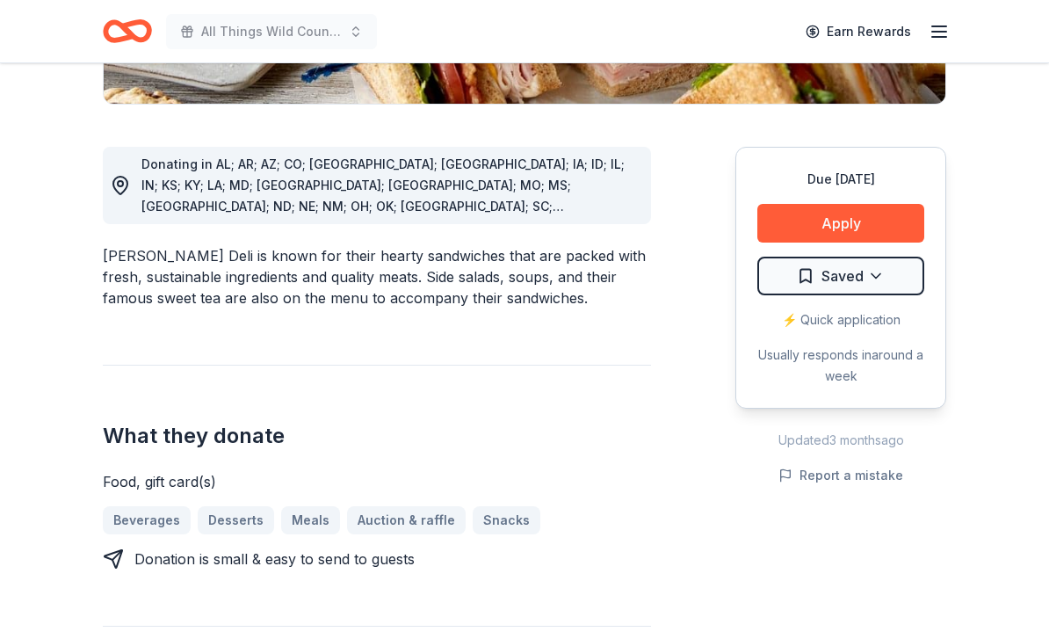
click at [858, 218] on button "Apply" at bounding box center [840, 223] width 167 height 39
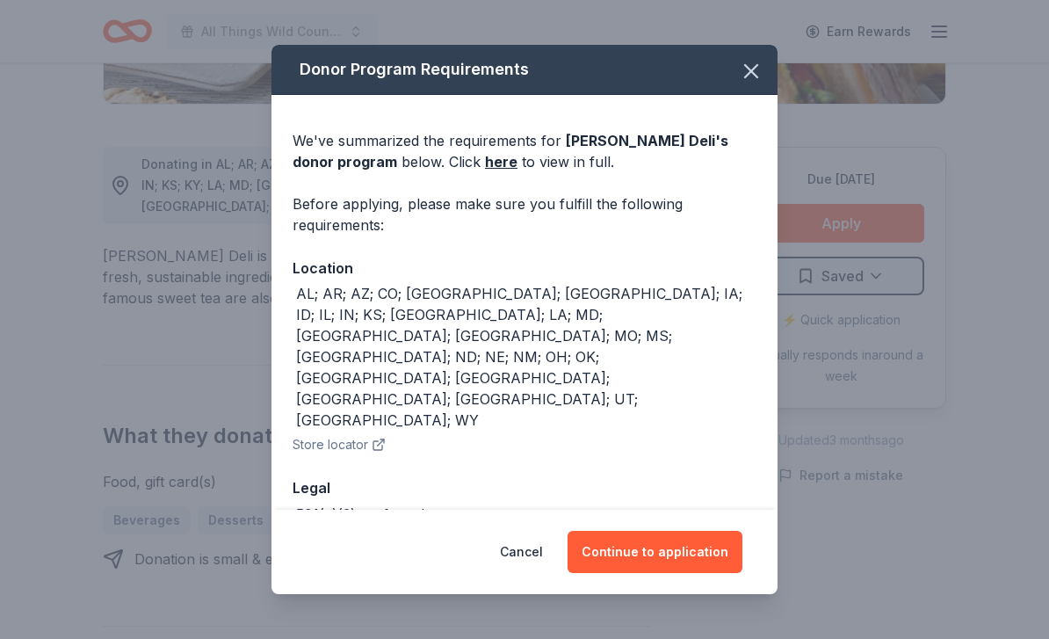
click at [485, 164] on link "here" at bounding box center [501, 161] width 33 height 21
click at [694, 548] on button "Continue to application" at bounding box center [655, 552] width 175 height 42
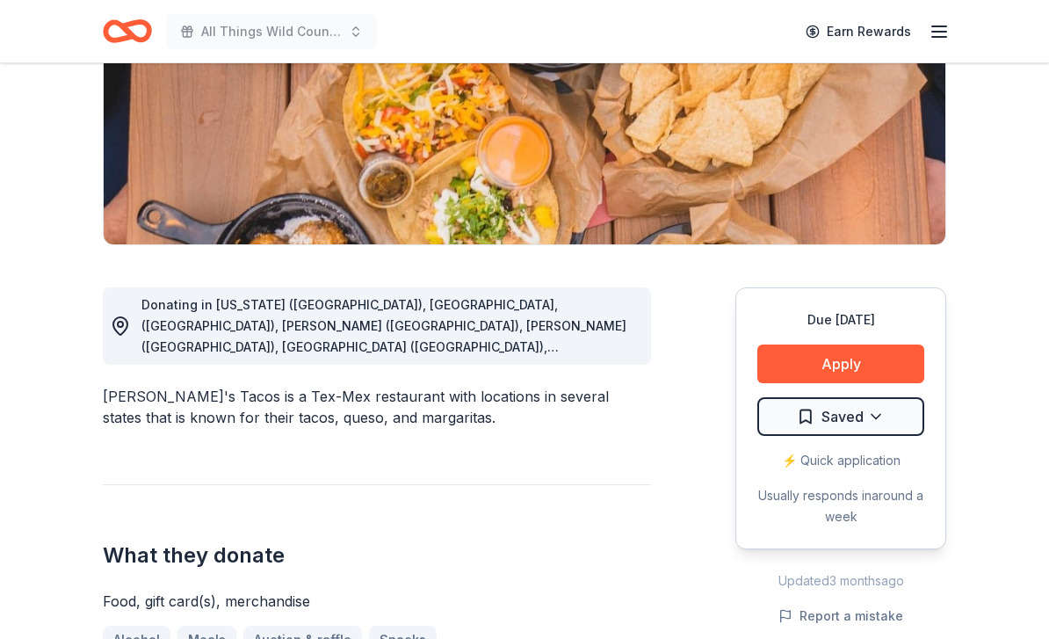
click at [871, 362] on button "Apply" at bounding box center [840, 364] width 167 height 39
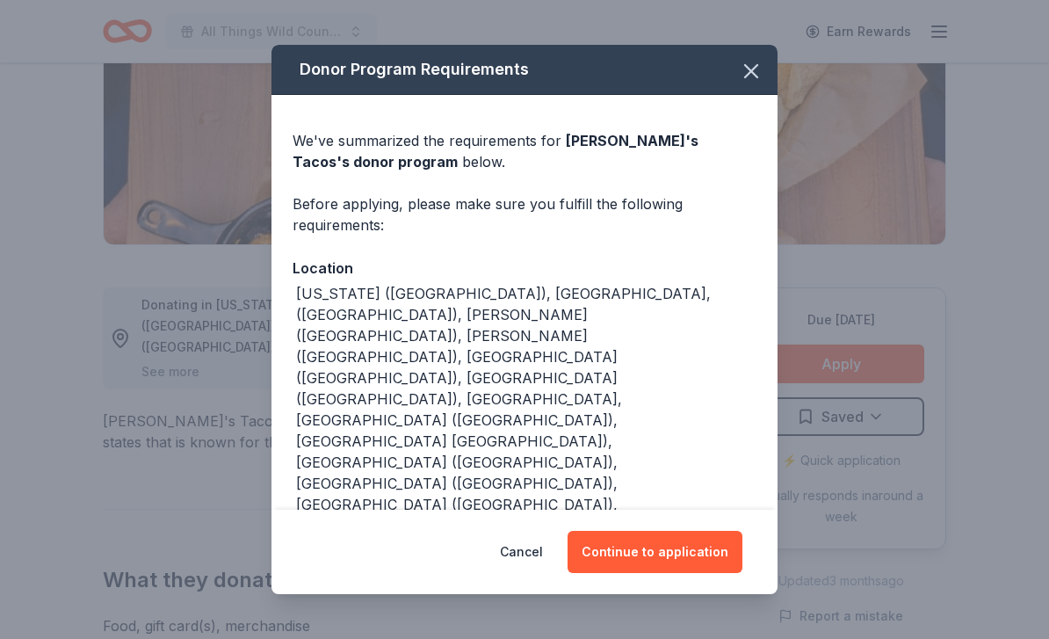
click at [684, 568] on button "Continue to application" at bounding box center [655, 552] width 175 height 42
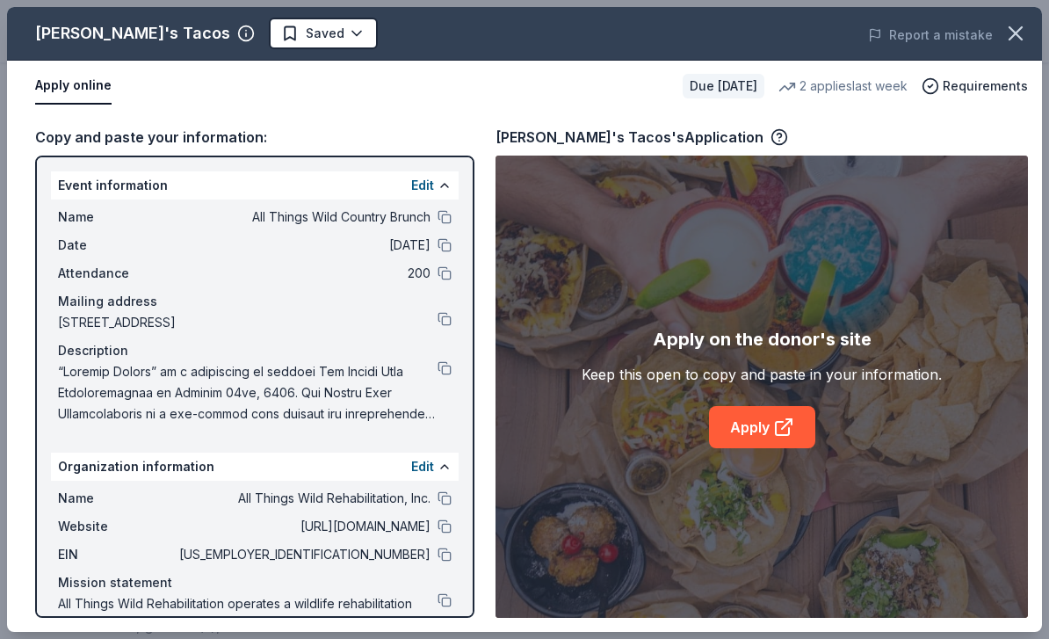
click at [445, 560] on button at bounding box center [445, 554] width 14 height 14
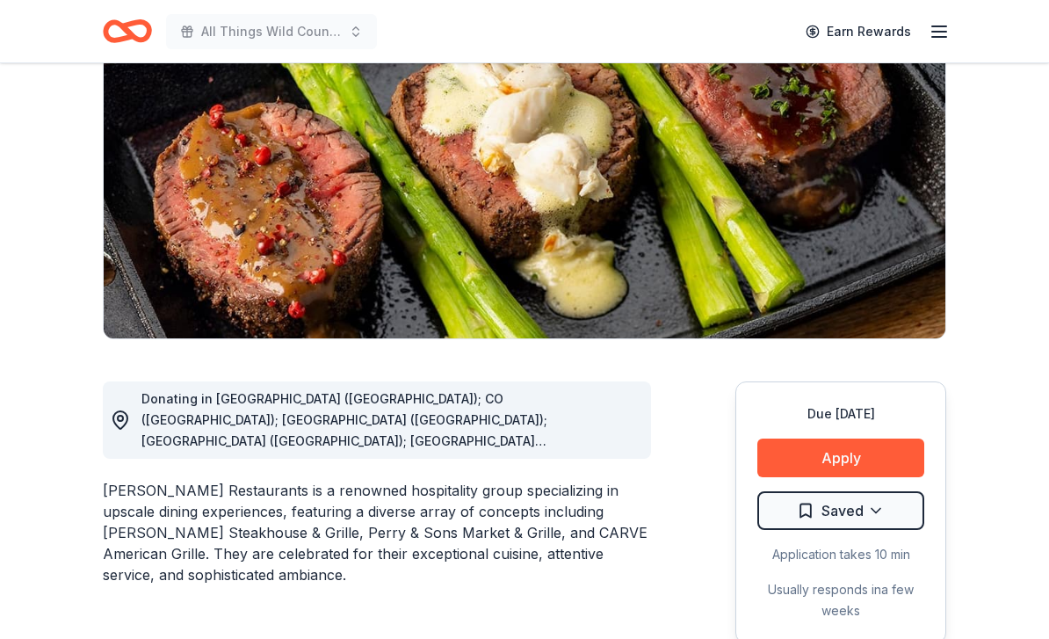
scroll to position [208, 0]
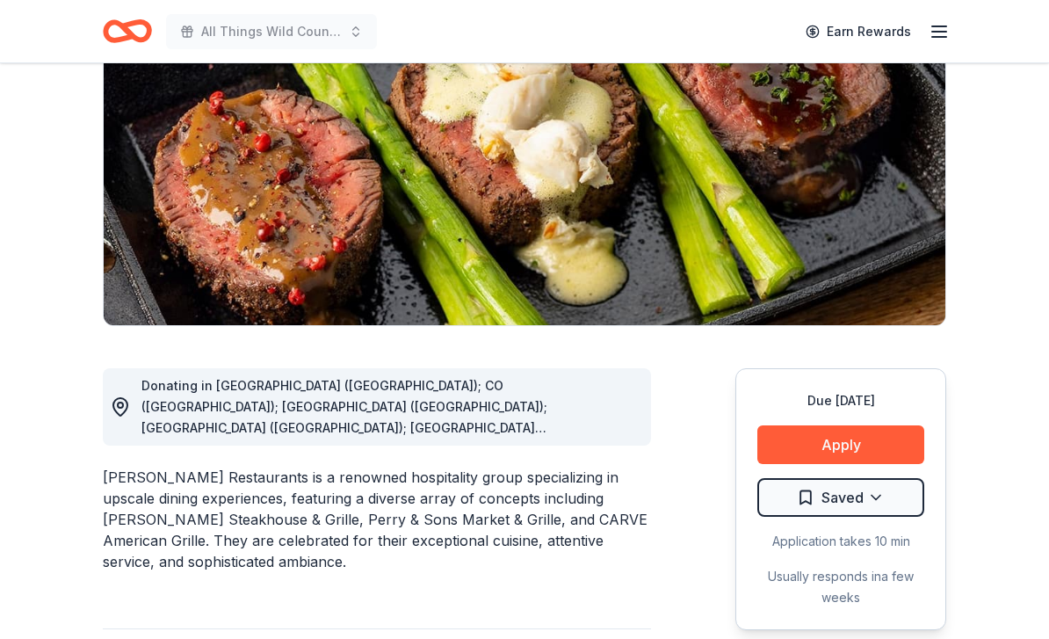
click at [863, 446] on button "Apply" at bounding box center [840, 444] width 167 height 39
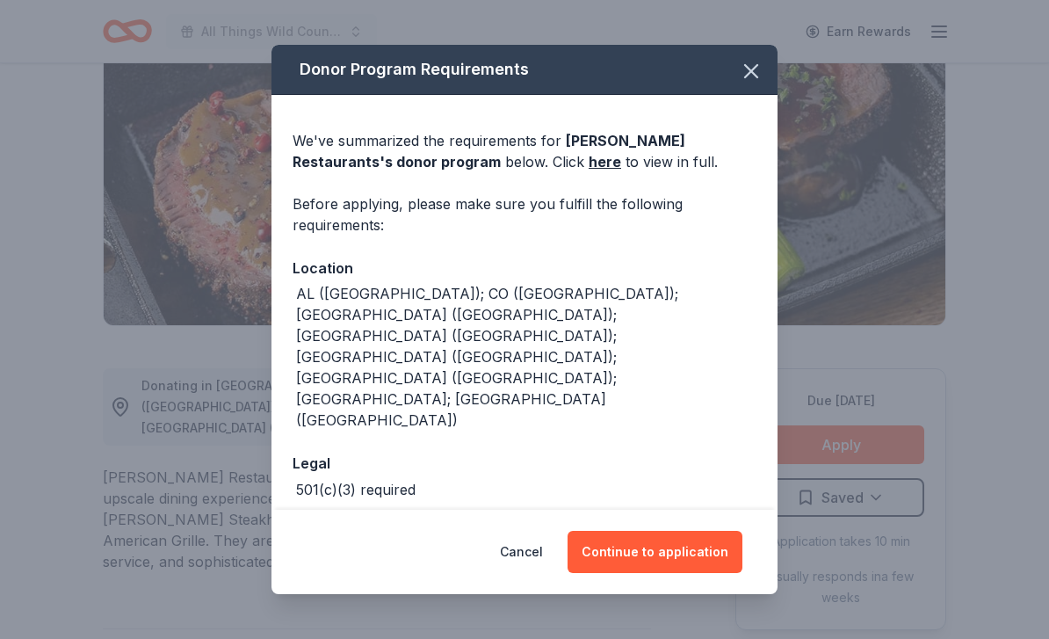
click at [589, 172] on link "here" at bounding box center [605, 161] width 33 height 21
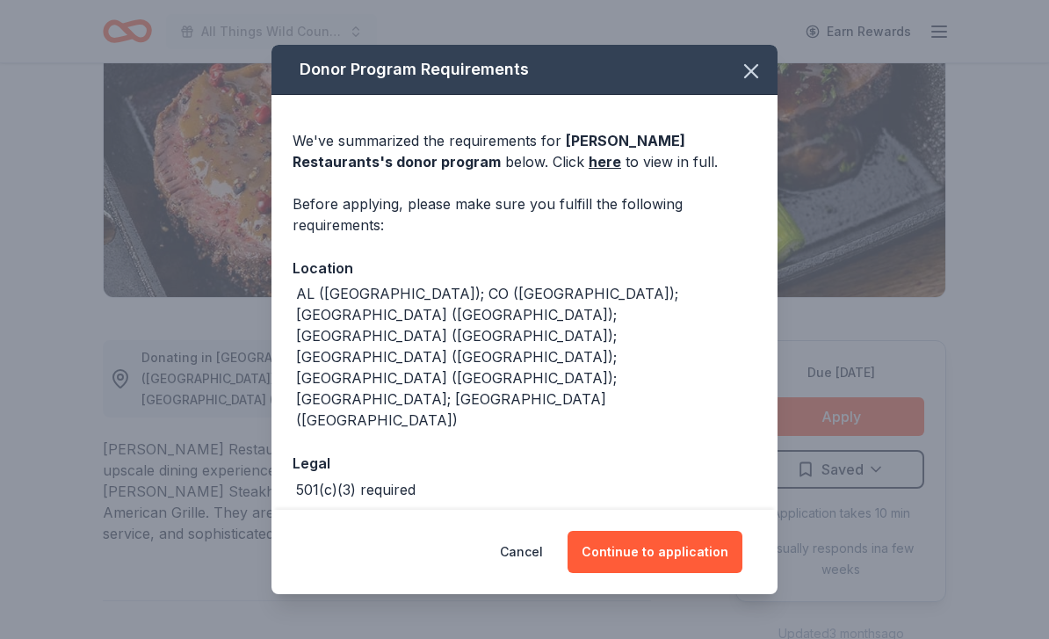
click at [694, 539] on button "Continue to application" at bounding box center [655, 552] width 175 height 42
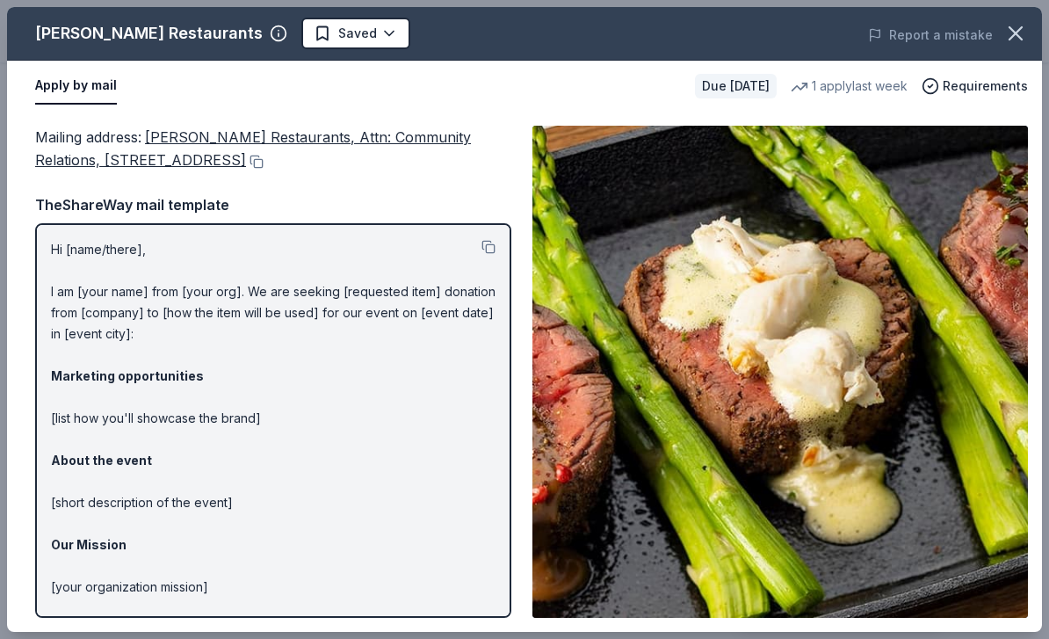
scroll to position [0, 0]
